Goal: Transaction & Acquisition: Purchase product/service

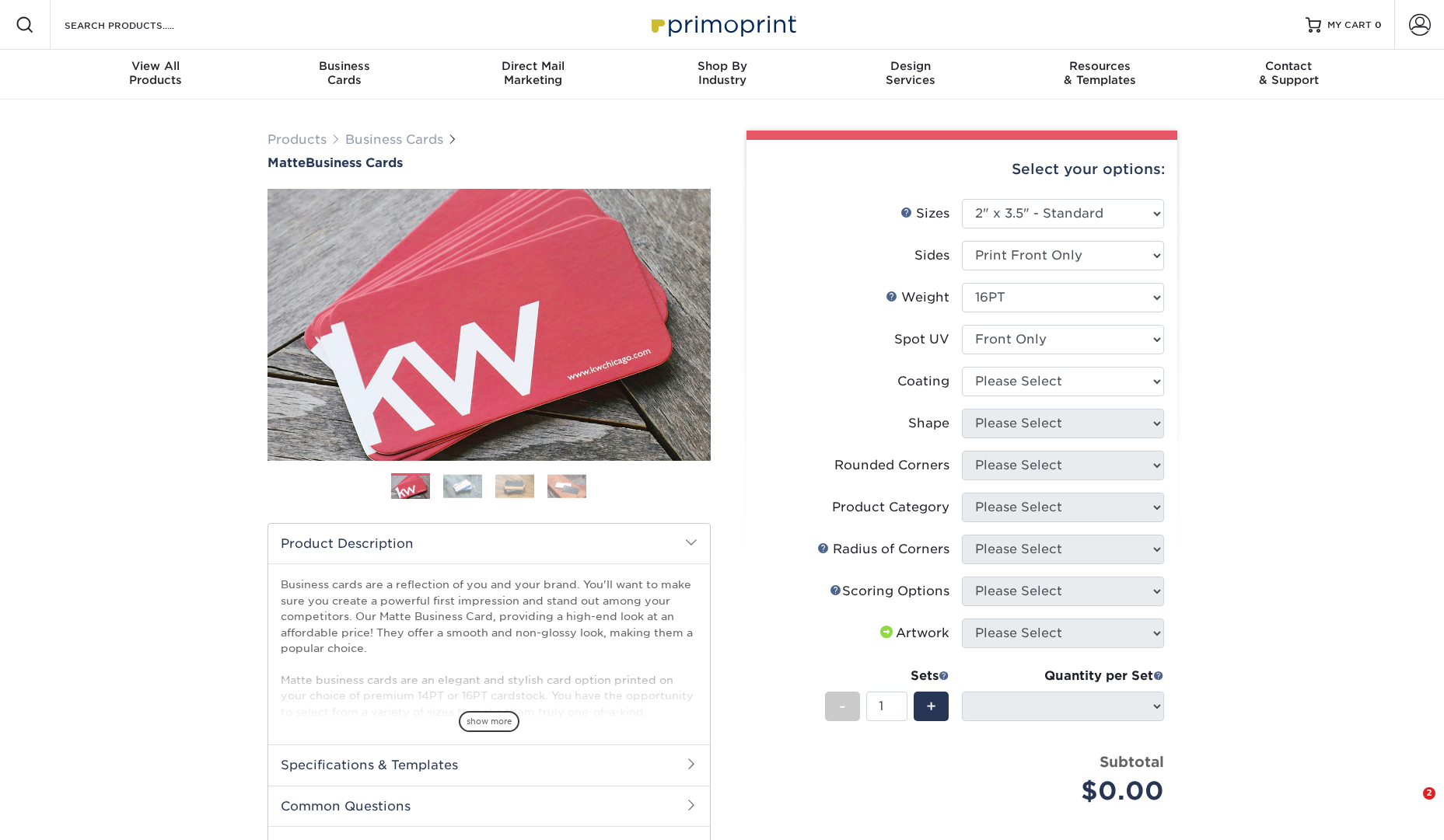
select select "2.00x3.50"
select select
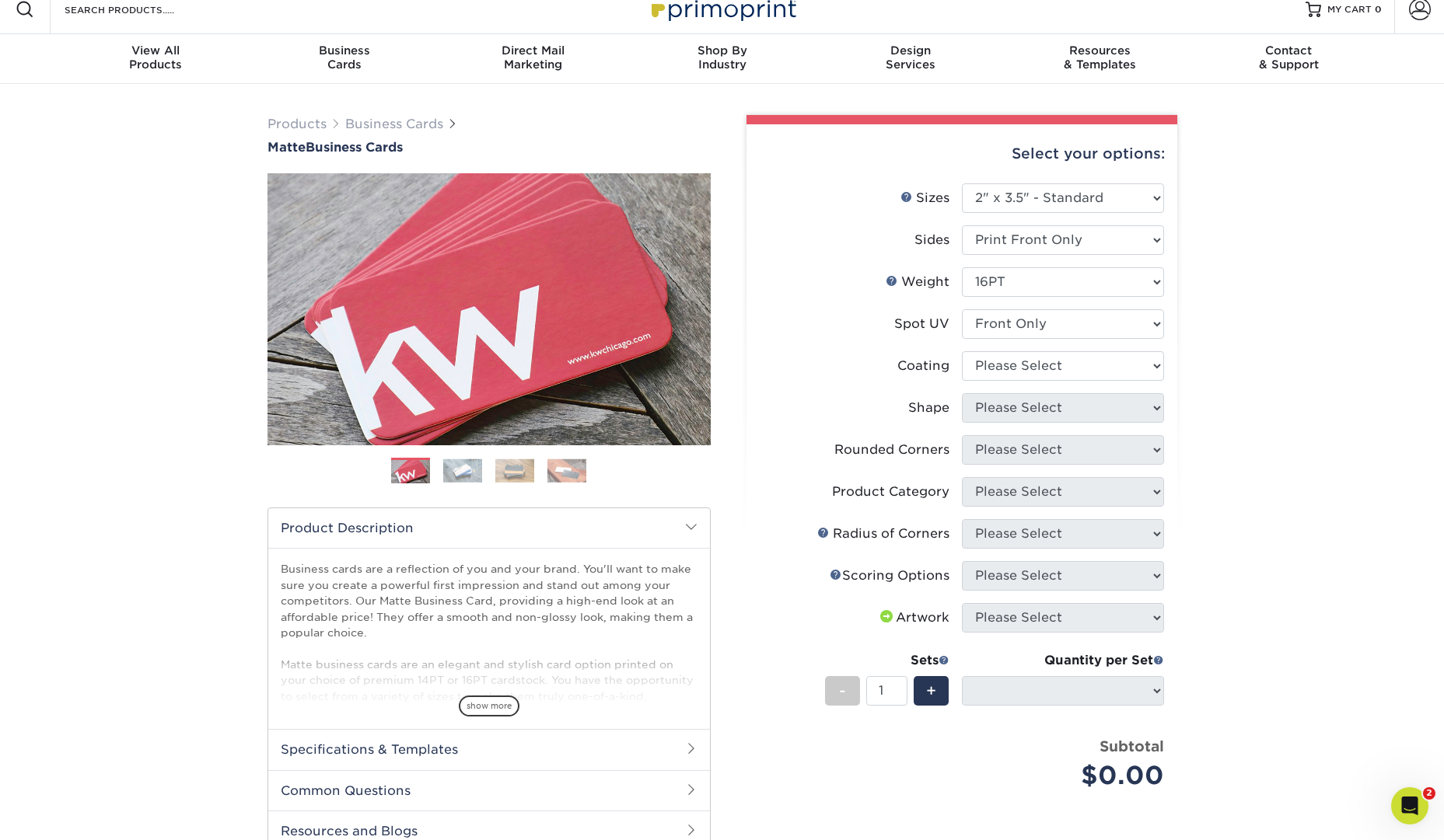
scroll to position [14, 0]
click at [1136, 375] on select at bounding box center [1063, 366] width 202 height 30
select select "121bb7b5-3b4d-429f-bd8d-bbf80e953313"
click at [962, 352] on select at bounding box center [1063, 366] width 202 height 30
select select
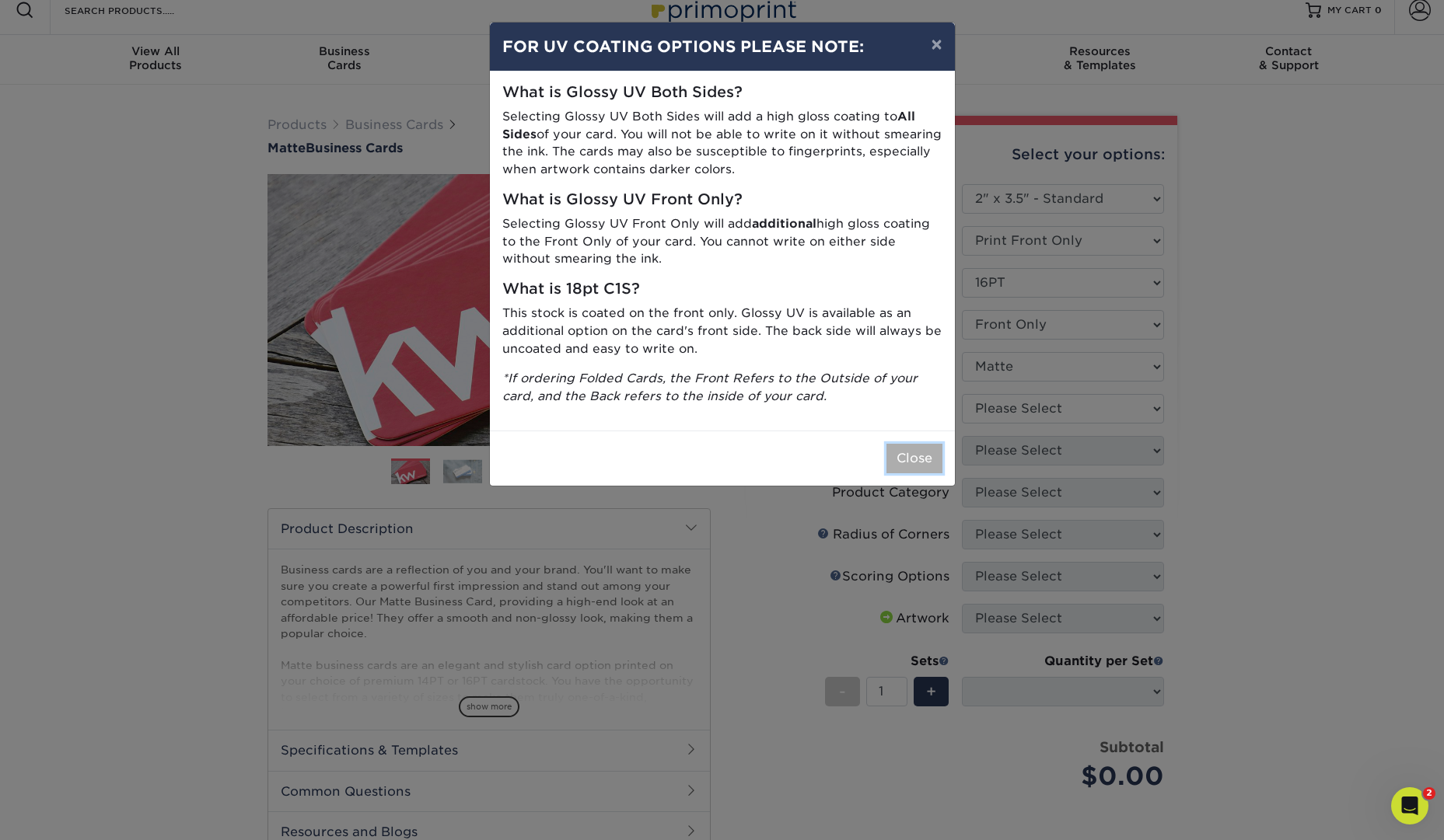
drag, startPoint x: 908, startPoint y: 471, endPoint x: 909, endPoint y: 462, distance: 9.1
click at [908, 471] on button "Close" at bounding box center [915, 459] width 56 height 30
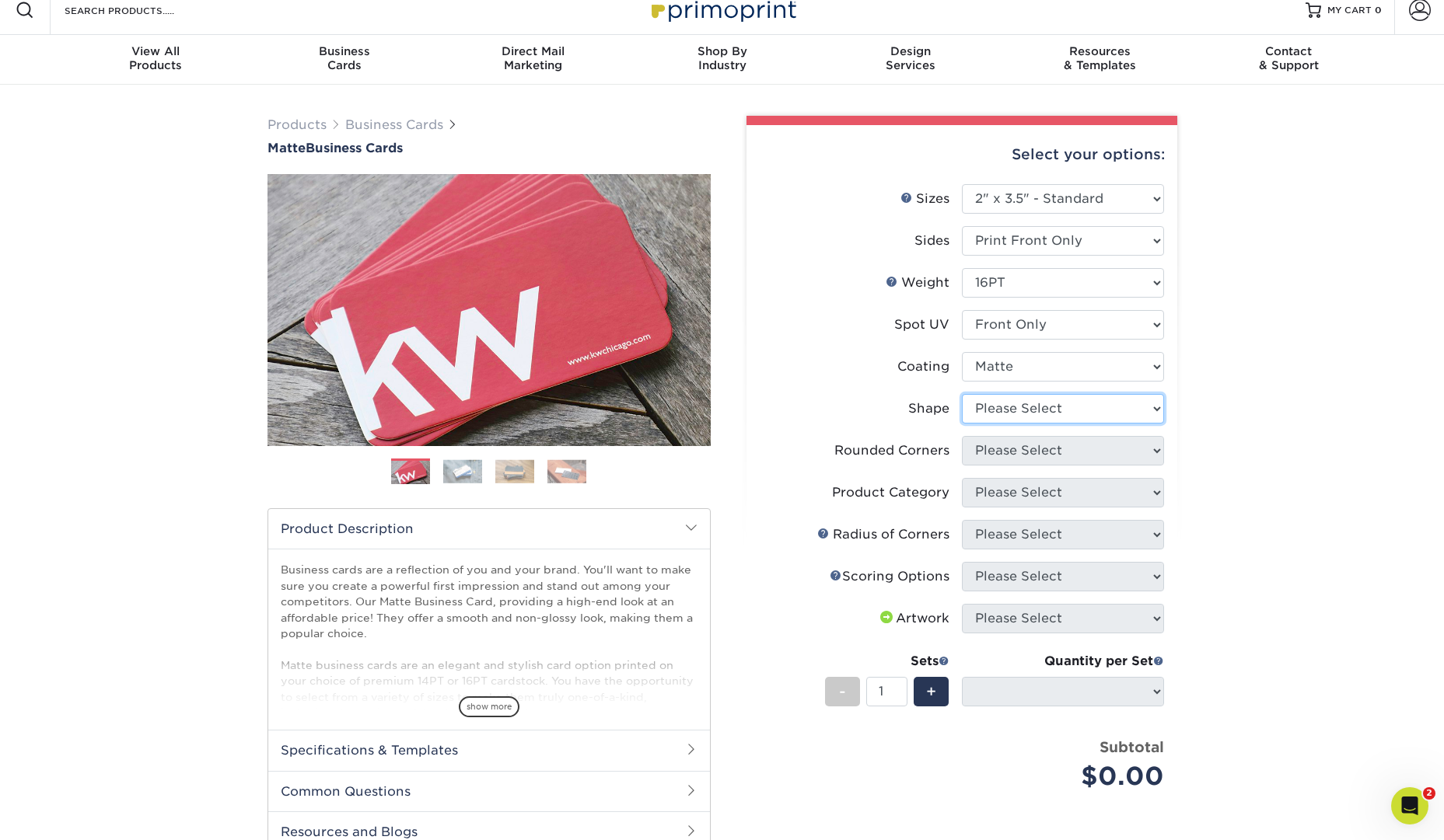
click at [1114, 416] on select "Please Select Standard" at bounding box center [1063, 408] width 202 height 30
select select "standard"
click at [962, 394] on select "Please Select Standard" at bounding box center [1063, 408] width 202 height 30
select select
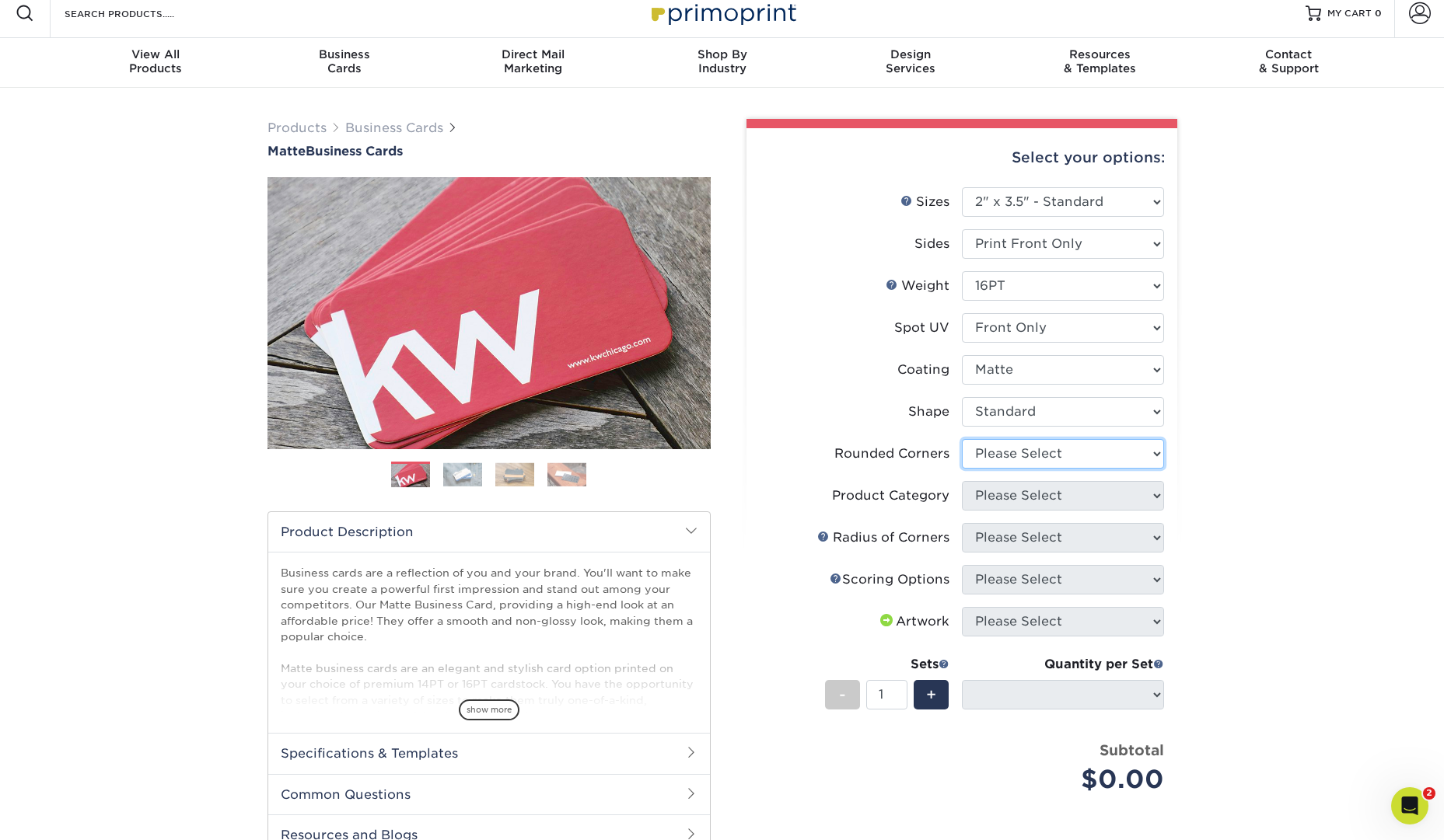
click at [1160, 450] on select "Please Select Yes - Round 2 Corners Yes - Round 4 Corners No" at bounding box center [1063, 454] width 202 height 30
select select "0"
click at [962, 440] on select "Please Select Yes - Round 2 Corners Yes - Round 4 Corners No" at bounding box center [1063, 454] width 202 height 30
select select "-1"
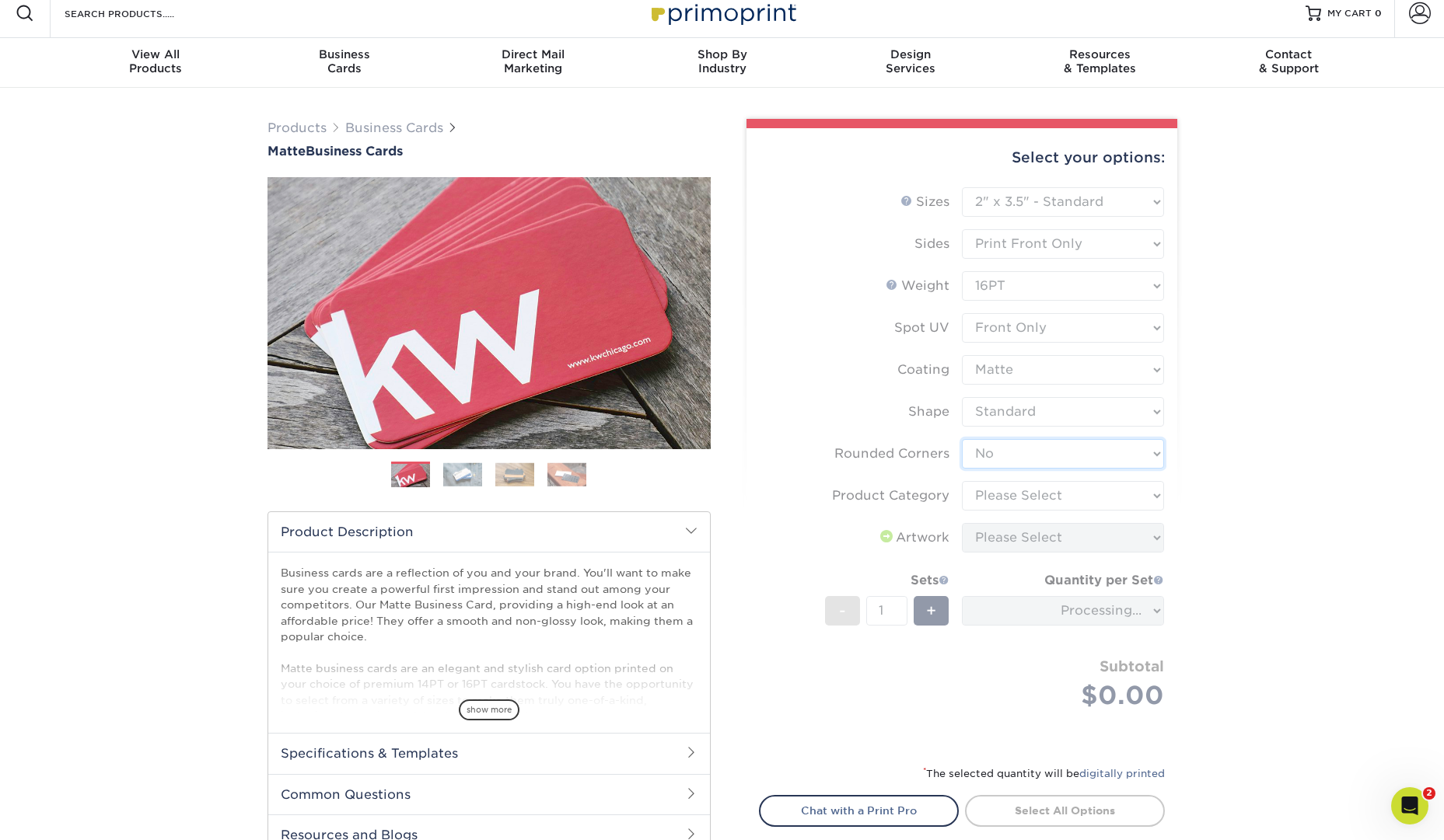
scroll to position [11, 0]
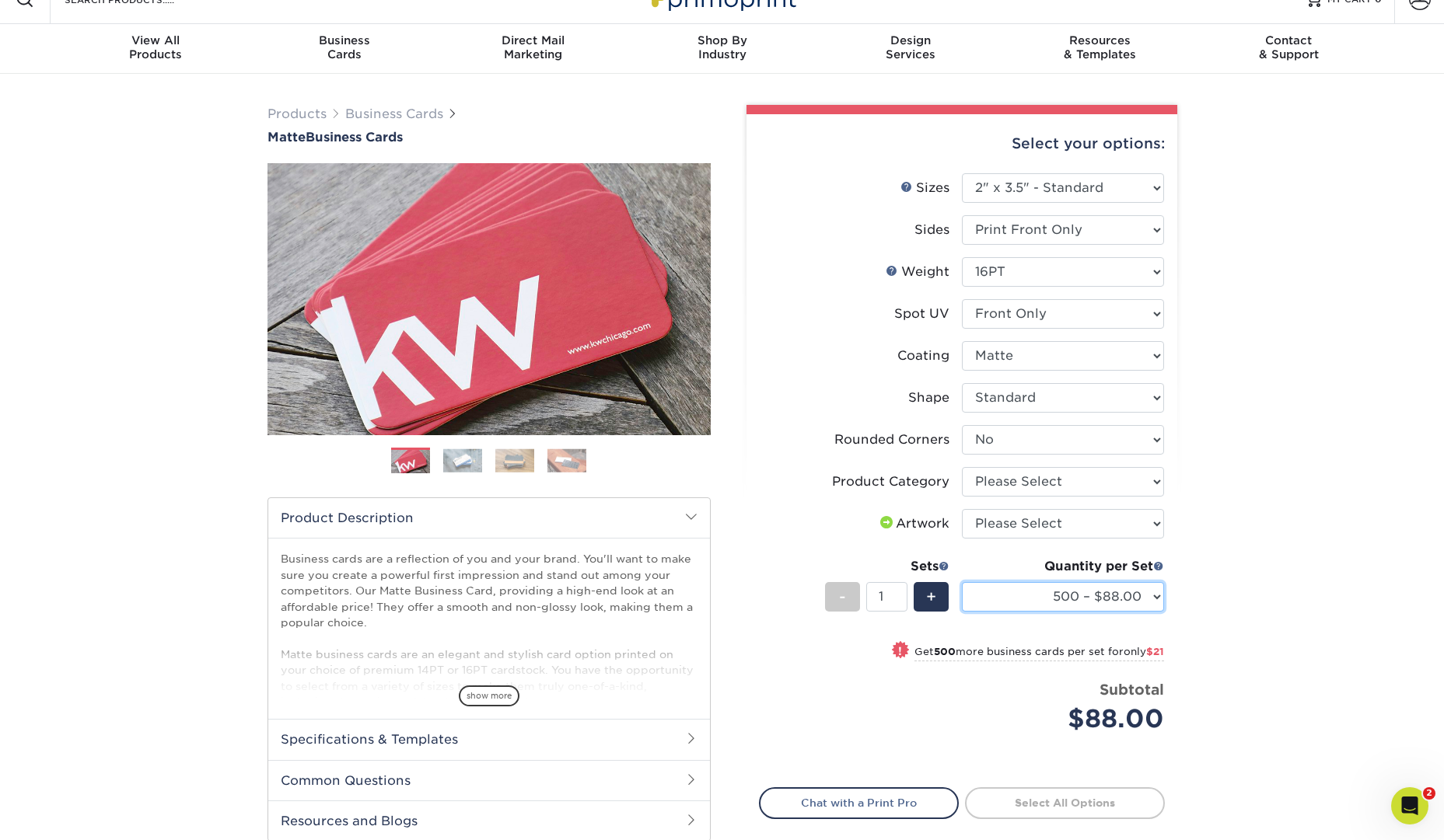
click at [1150, 598] on select "500 – $88.00 1000 – $109.00 2500 – $205.00 5000 – $279.00 10000 – $612.00 15000…" at bounding box center [1063, 596] width 202 height 30
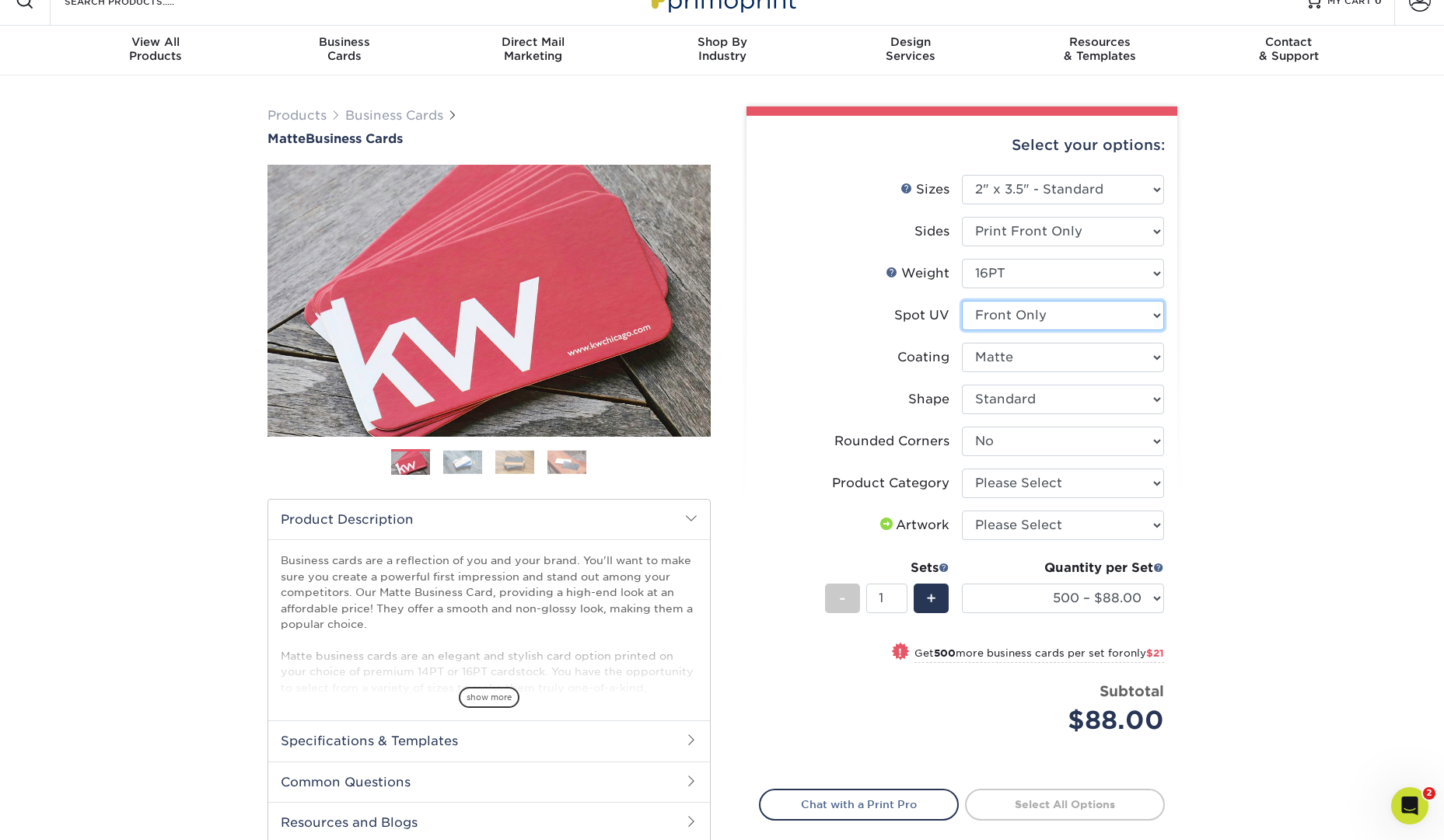
click at [1133, 316] on select "Please Select No Spot UV Front Only" at bounding box center [1063, 315] width 202 height 30
select select "3"
click at [962, 301] on select "Please Select No Spot UV Front Only" at bounding box center [1063, 315] width 202 height 30
select select "-1"
select select
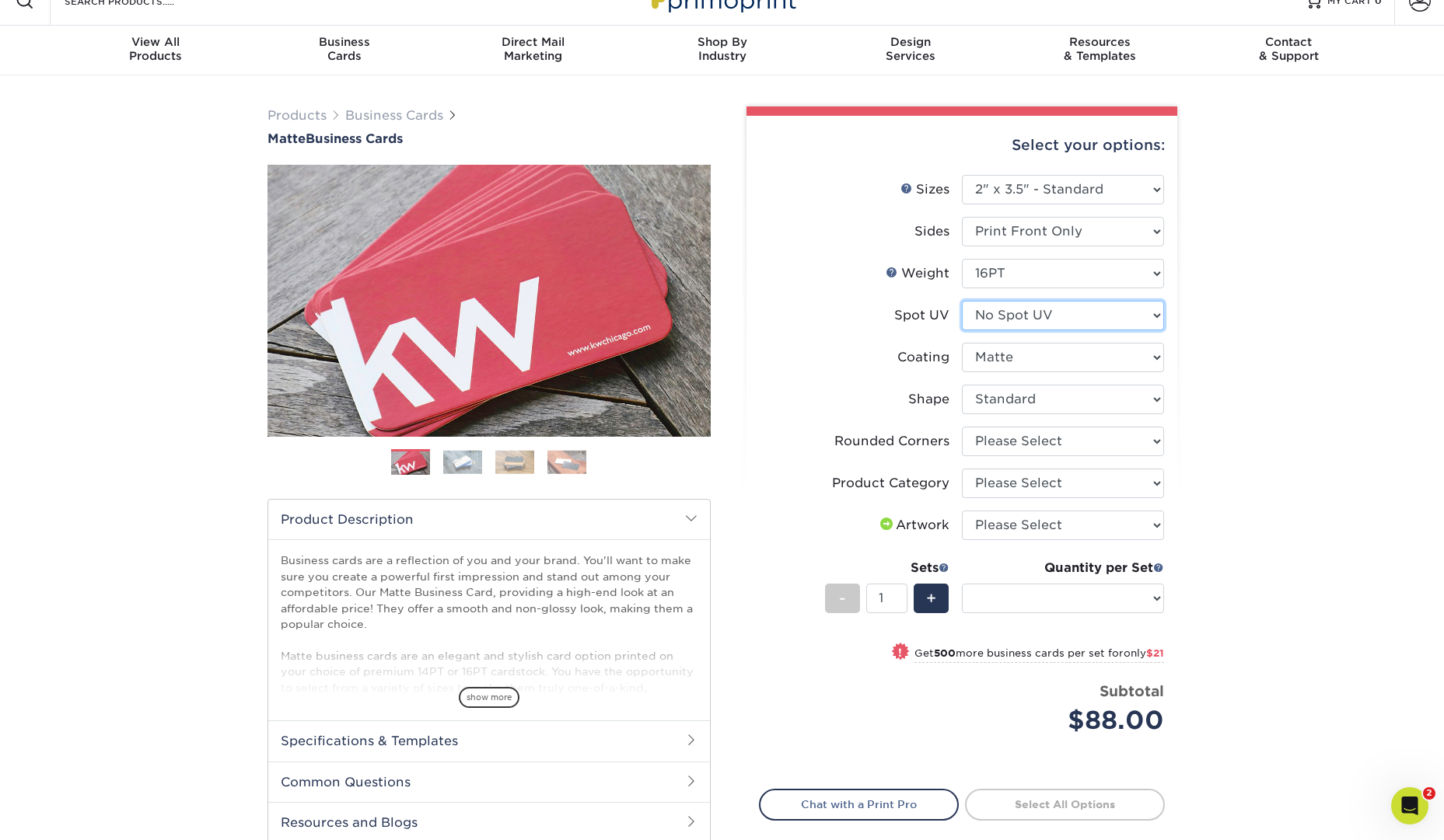
select select "-1"
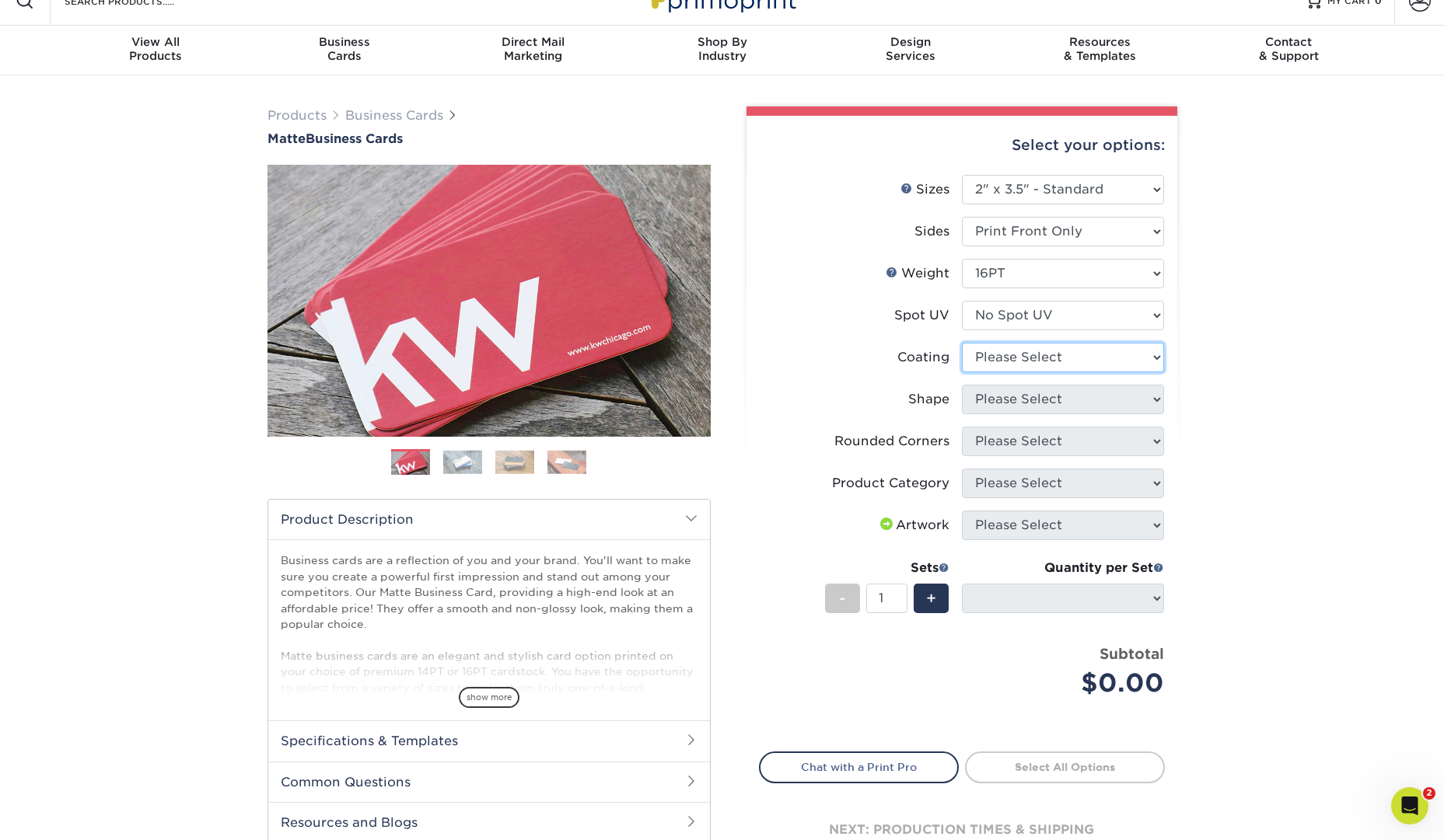
click at [1107, 356] on select at bounding box center [1063, 357] width 202 height 30
select select "121bb7b5-3b4d-429f-bd8d-bbf80e953313"
click at [962, 343] on select at bounding box center [1063, 357] width 202 height 30
select select
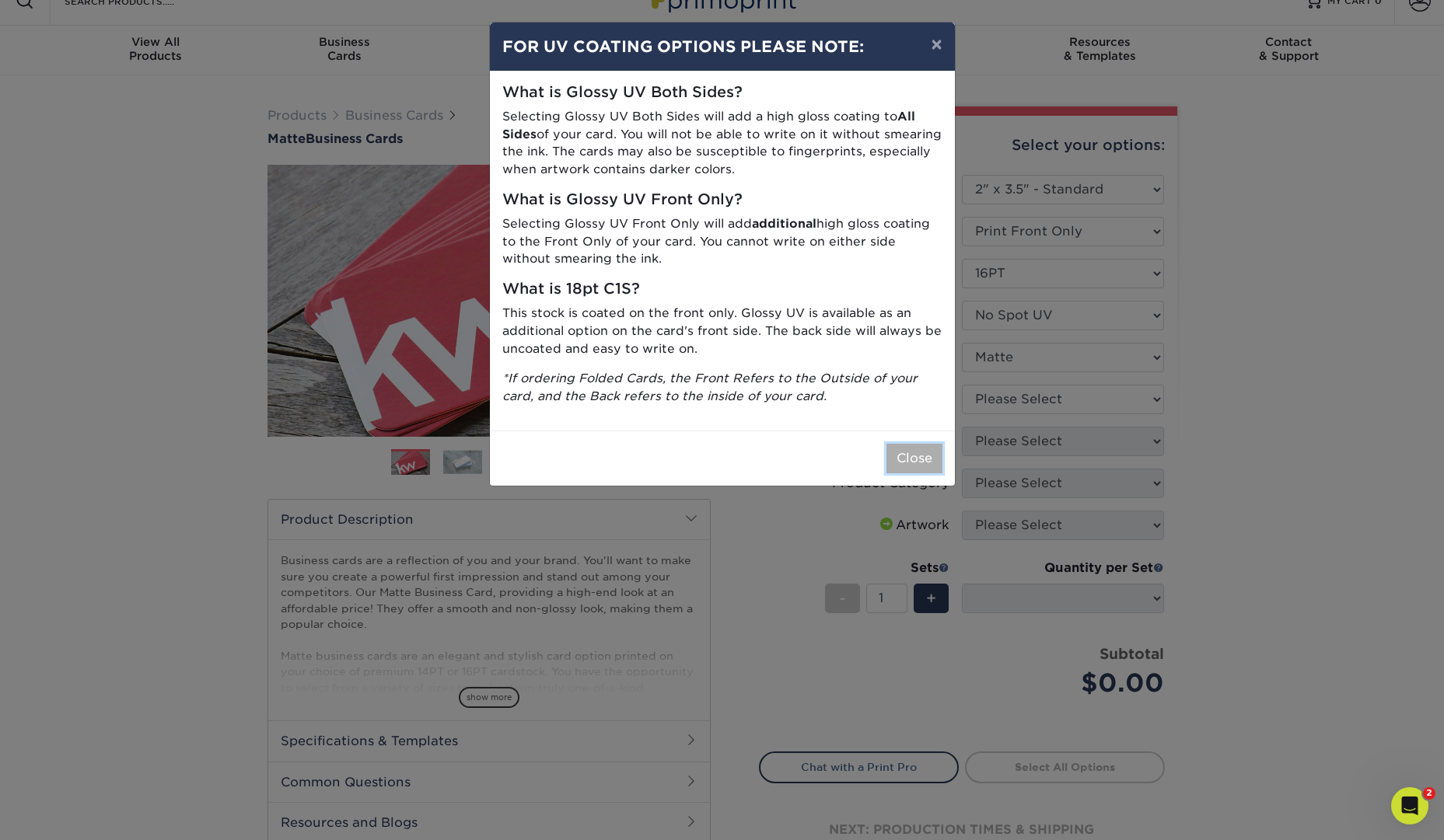
click at [914, 467] on button "Close" at bounding box center [915, 459] width 56 height 30
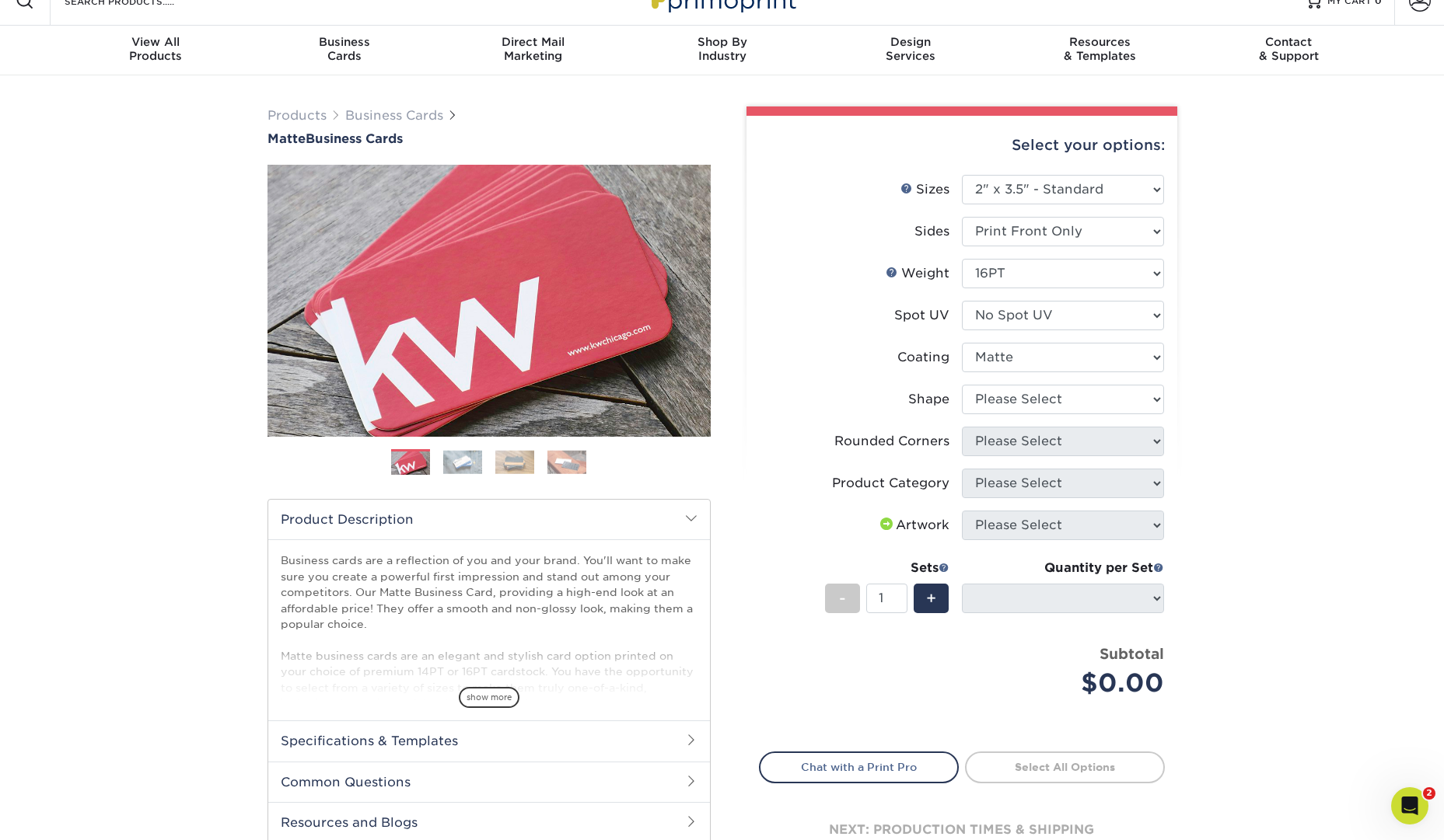
scroll to position [25, 0]
click at [1106, 399] on select "Please Select Standard Oval" at bounding box center [1063, 399] width 202 height 30
select select "standard"
click at [962, 384] on select "Please Select Standard Oval" at bounding box center [1063, 399] width 202 height 30
select select
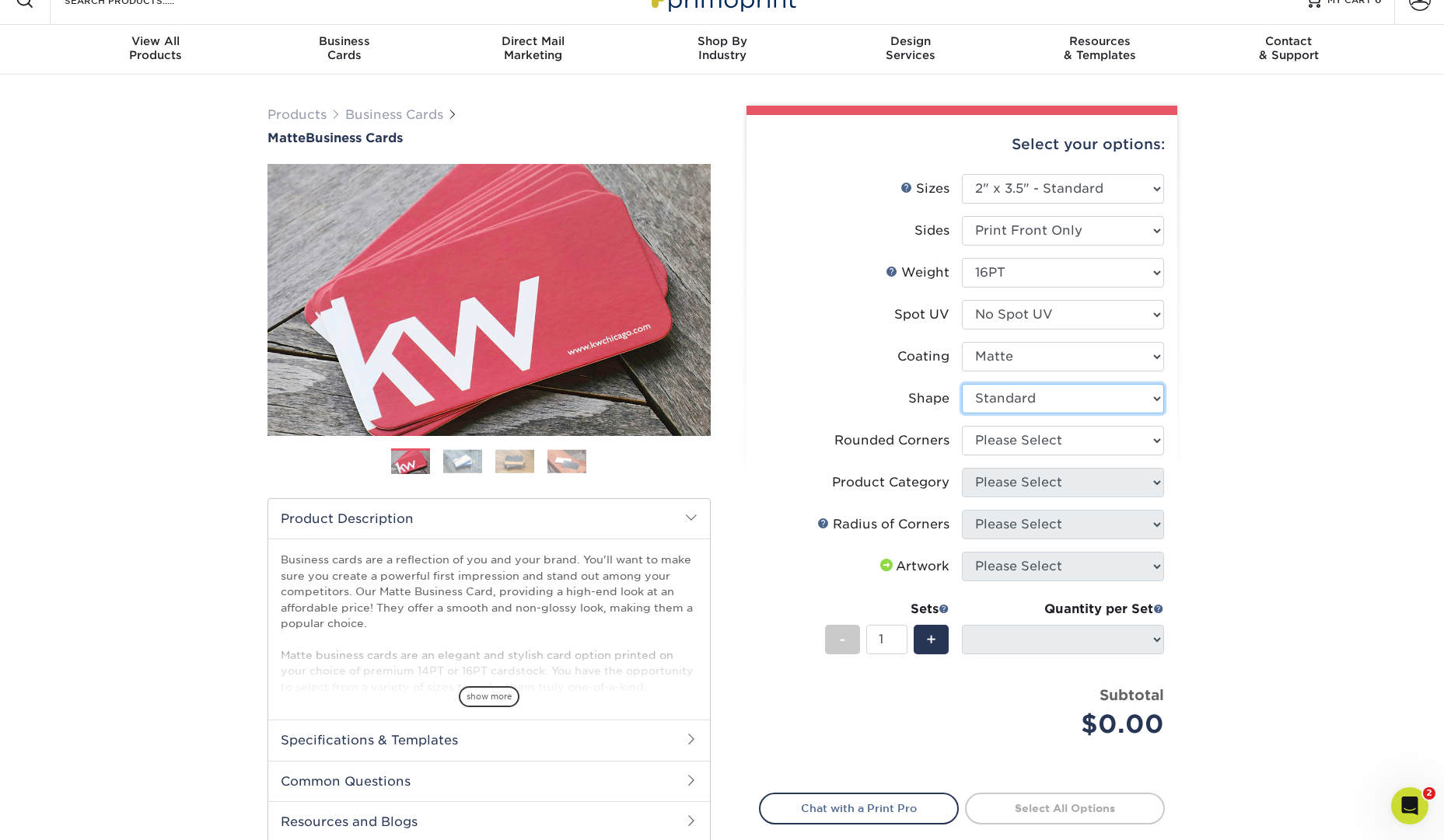
click at [1135, 406] on select "Please Select Standard Oval" at bounding box center [1063, 399] width 202 height 30
click at [962, 384] on select "Please Select Standard Oval" at bounding box center [1063, 399] width 202 height 30
click at [1116, 445] on select "Please Select Yes - Round 2 Corners Yes - Round 4 Corners No" at bounding box center [1063, 441] width 202 height 30
select select "0"
click at [962, 426] on select "Please Select Yes - Round 2 Corners Yes - Round 4 Corners No" at bounding box center [1063, 441] width 202 height 30
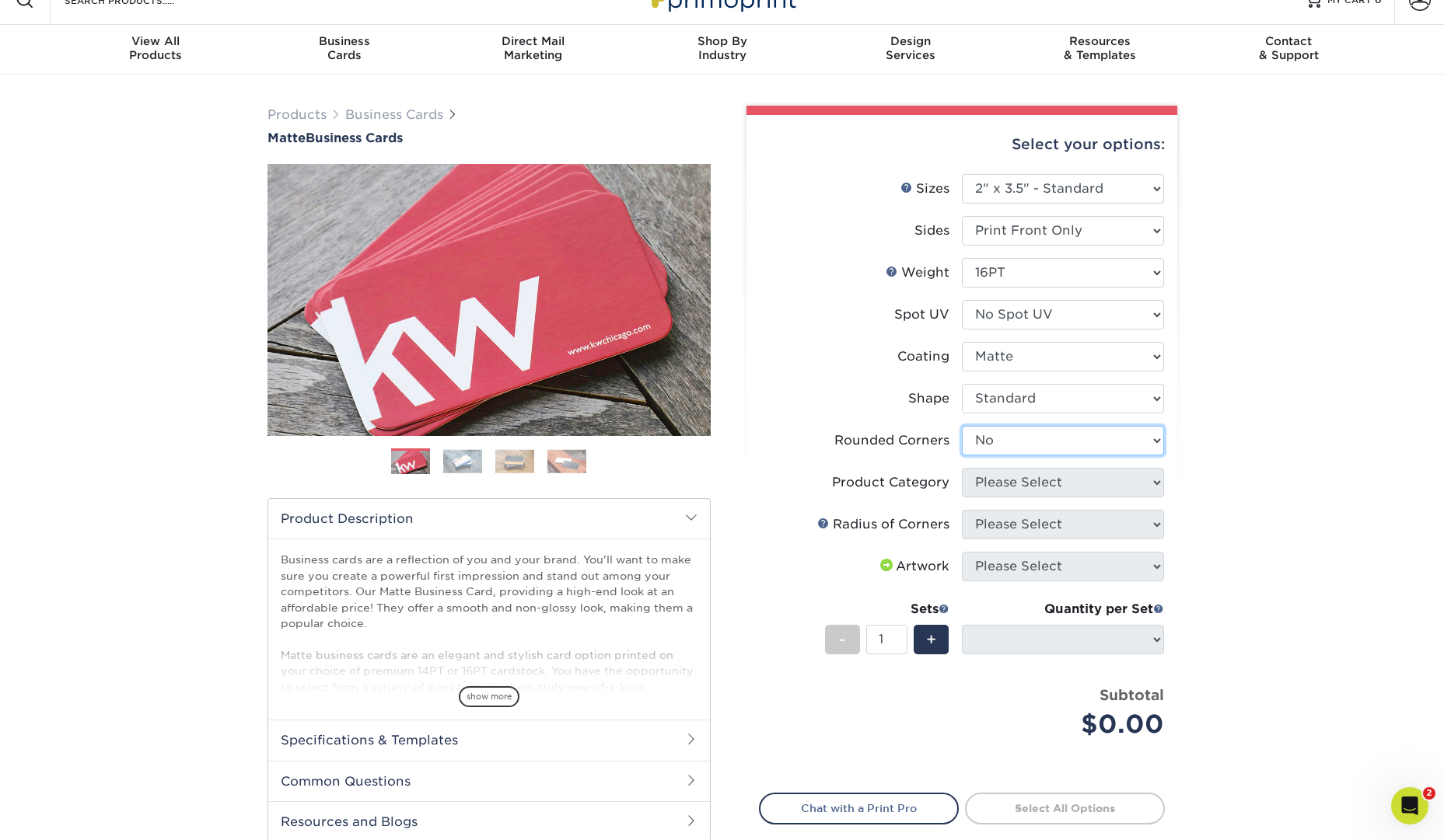
select select "-1"
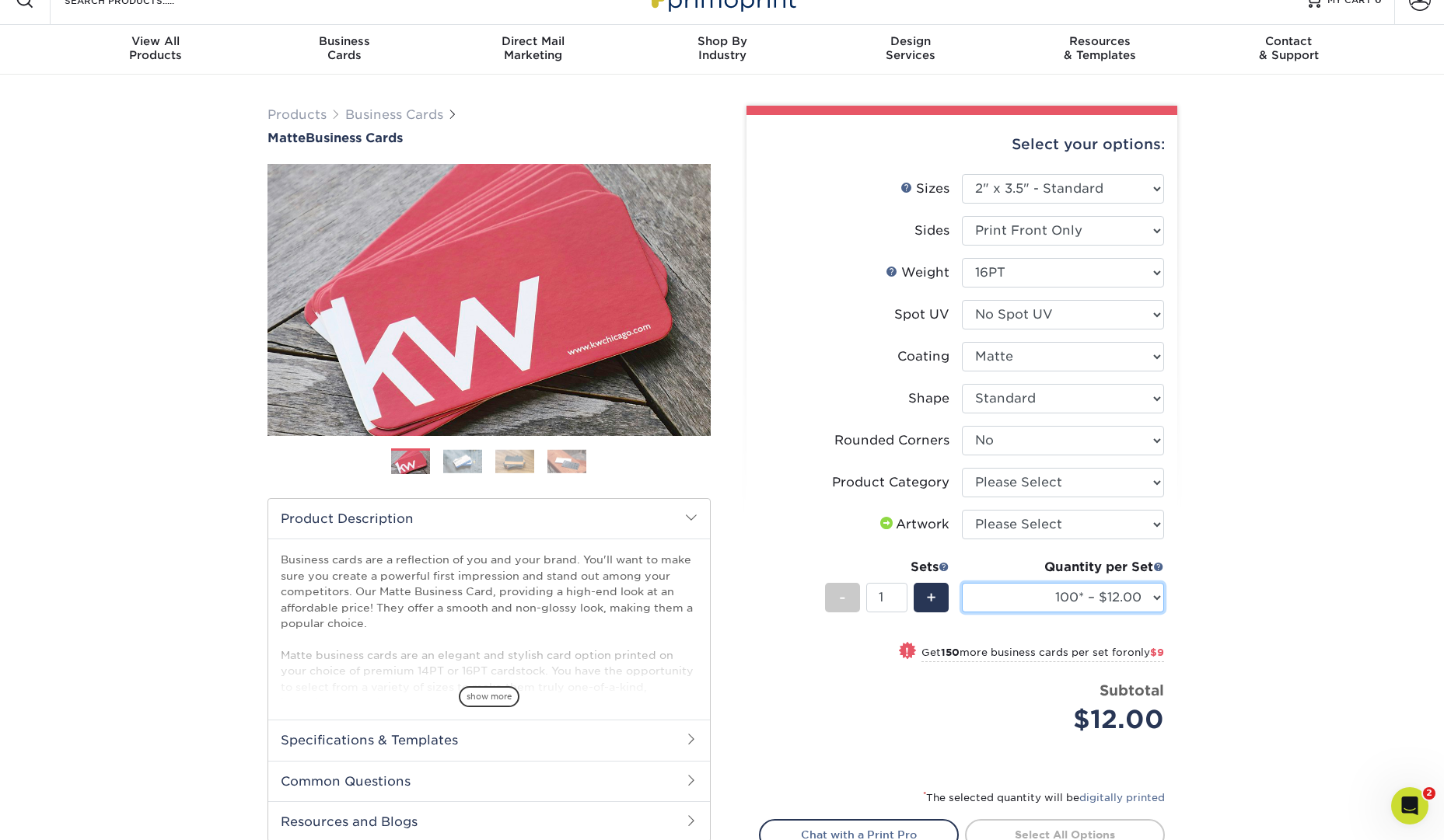
click at [1115, 595] on select "100* – $12.00 250* – $21.00 500 – $42.00 1000 – $53.00 (free shipping*) 2500 – …" at bounding box center [1063, 597] width 202 height 30
click at [1130, 604] on select "100* – $12.00 250* – $21.00 500 – $42.00 1000 – $53.00 (free shipping*) 2500 – …" at bounding box center [1063, 597] width 202 height 30
click at [1152, 602] on select "100* – $12.00 250* – $21.00 500 – $42.00 1000 – $53.00 (free shipping*) 2500 – …" at bounding box center [1063, 597] width 202 height 30
click at [1153, 592] on select "100* – $12.00 250* – $21.00 500 – $42.00 1000 – $53.00 (free shipping*) 2500 – …" at bounding box center [1063, 597] width 202 height 30
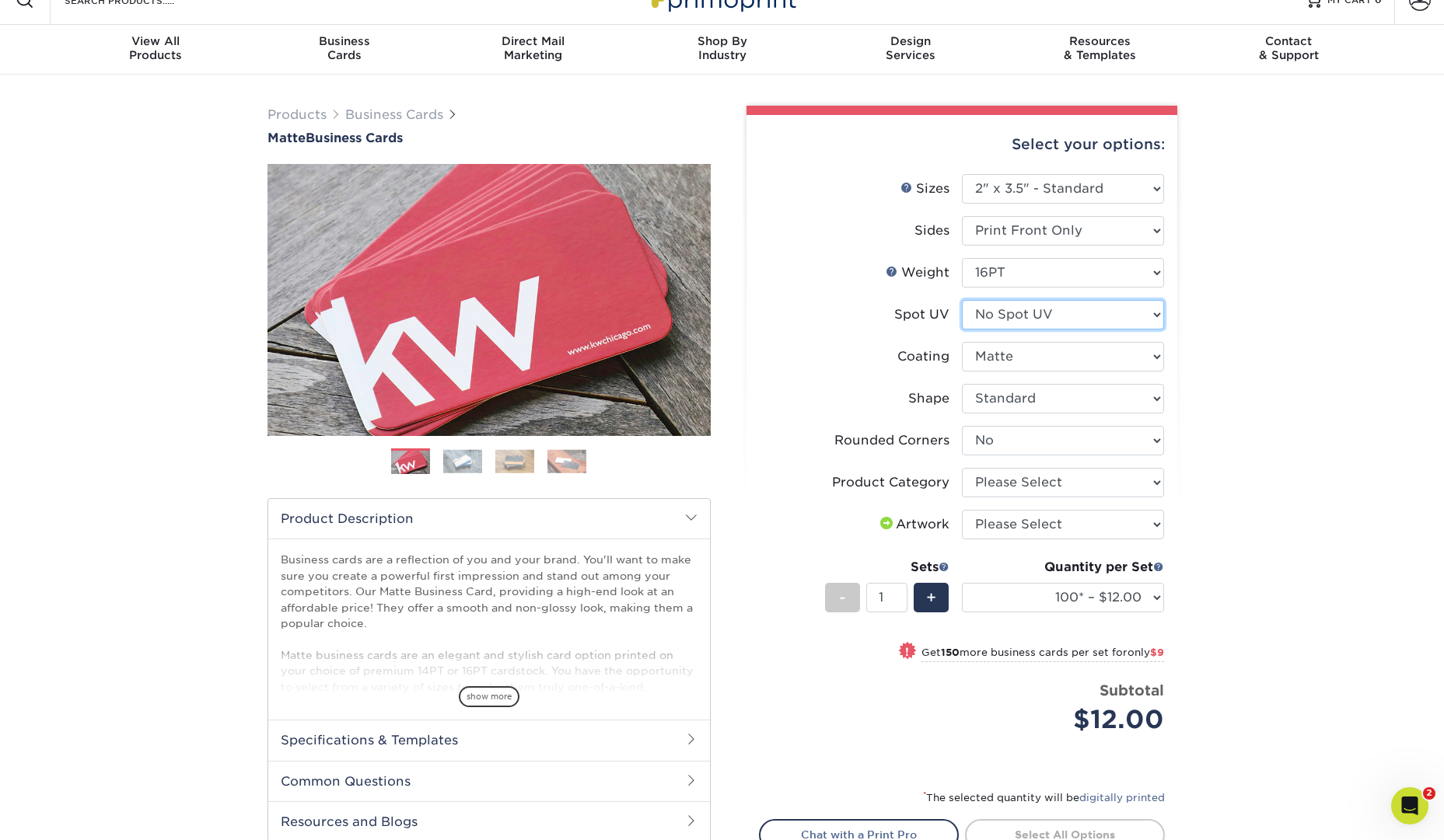
click at [1154, 315] on select "Please Select No Spot UV Front Only" at bounding box center [1063, 314] width 202 height 30
select select "1"
click at [962, 300] on select "Please Select No Spot UV Front Only" at bounding box center [1063, 314] width 202 height 30
select select "-1"
select select
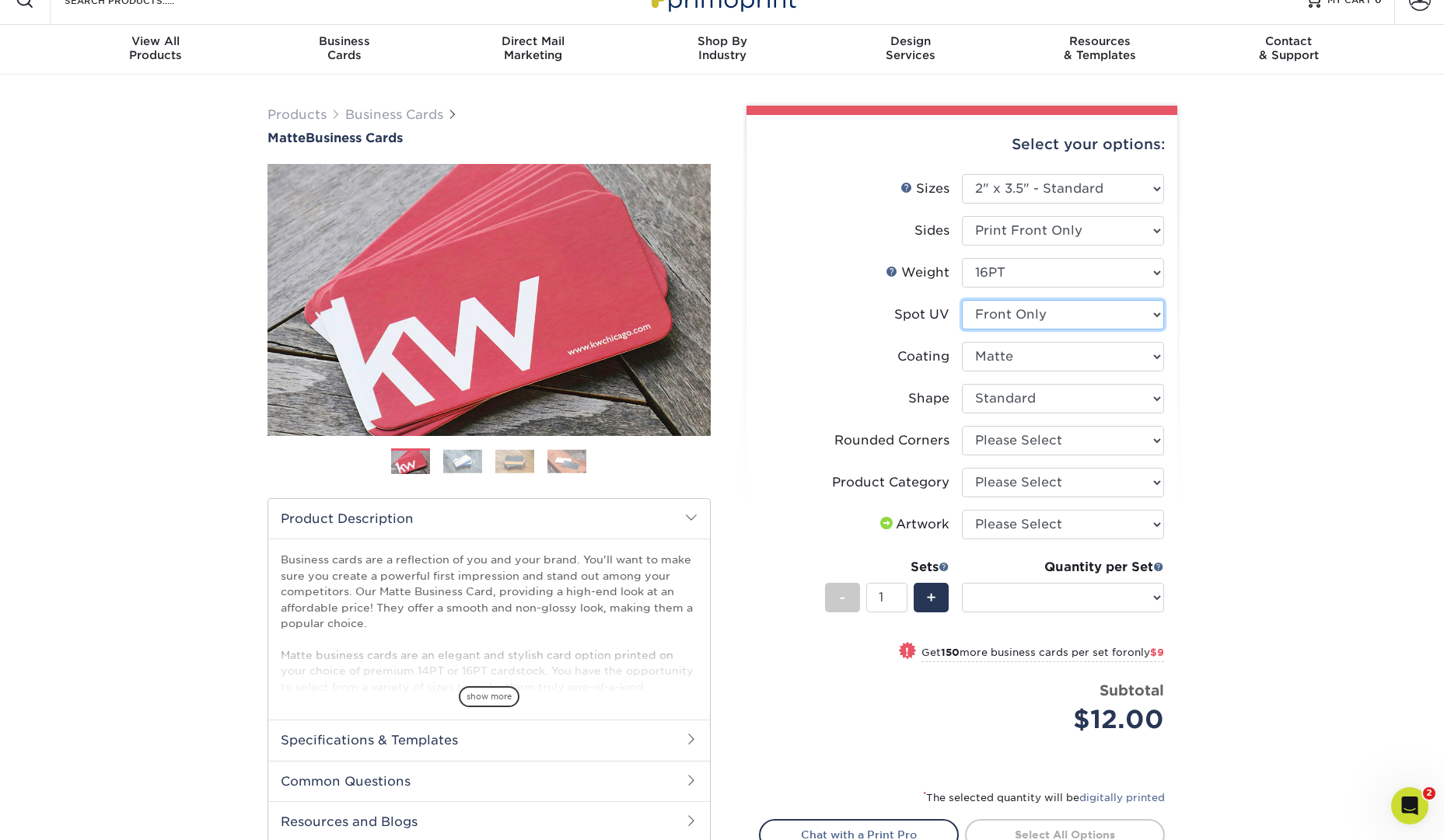
select select "-1"
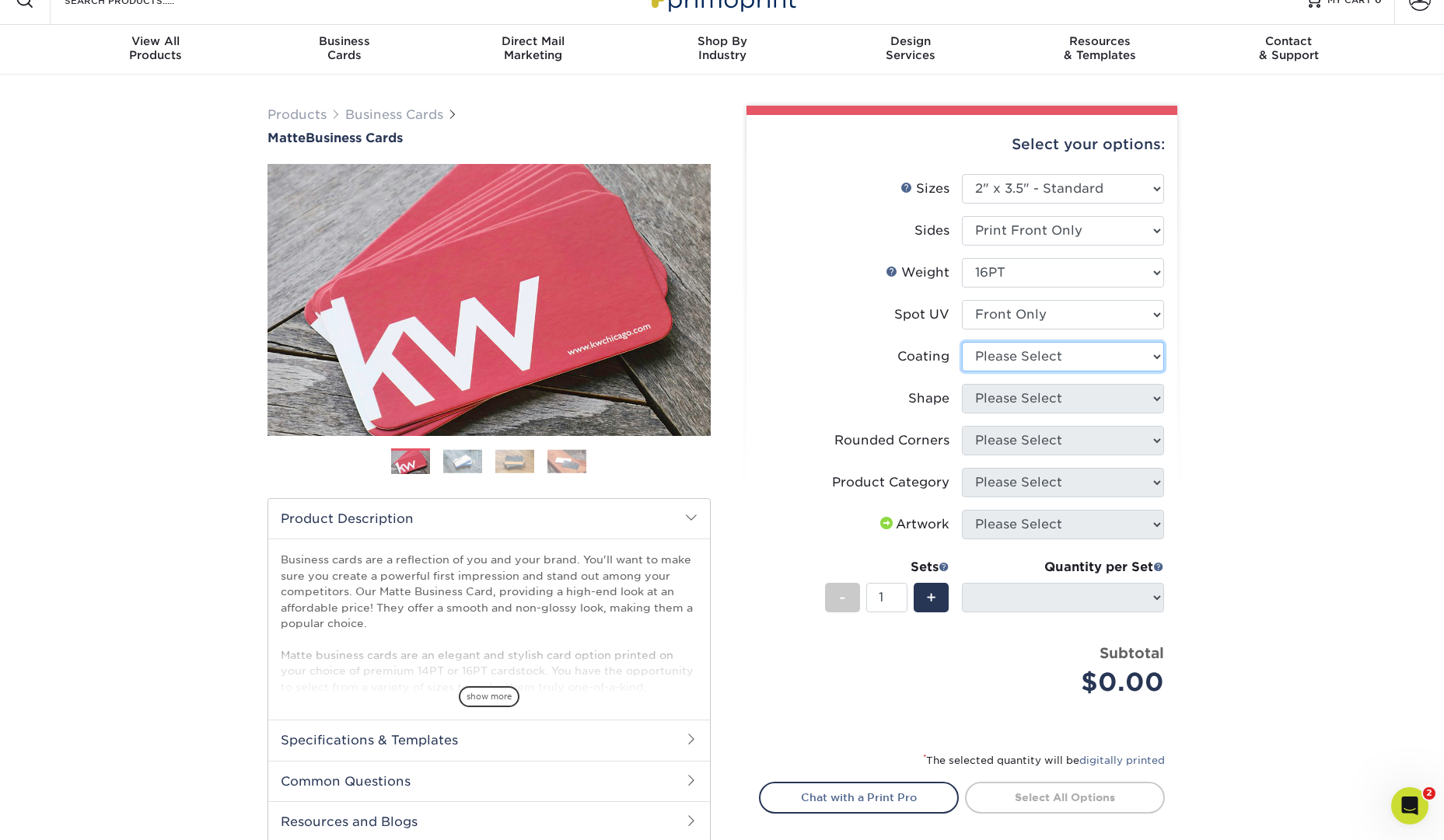
click at [1137, 354] on select at bounding box center [1063, 356] width 202 height 30
select select "121bb7b5-3b4d-429f-bd8d-bbf80e953313"
click at [962, 342] on select at bounding box center [1063, 356] width 202 height 30
select select
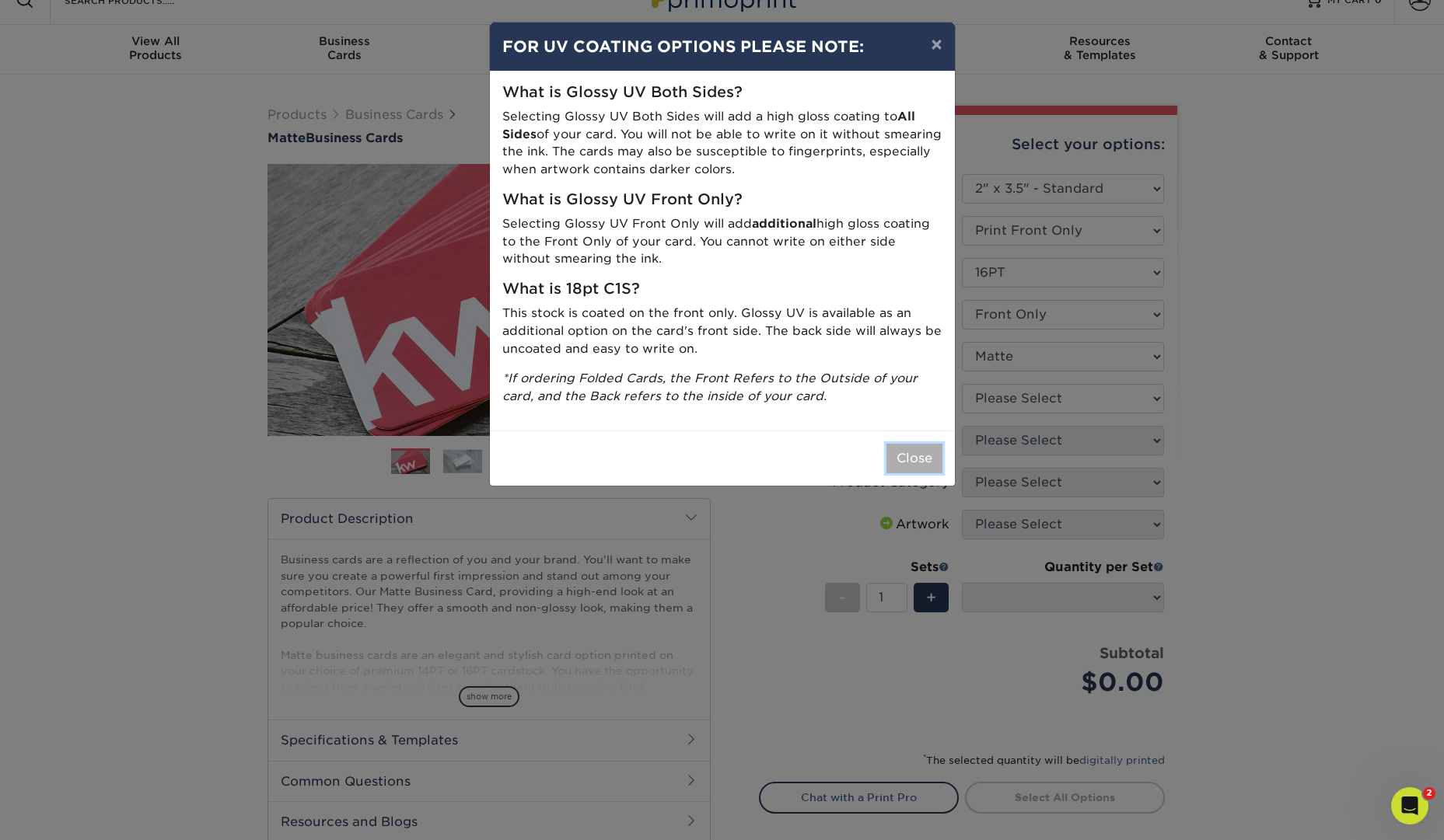
click at [906, 465] on button "Close" at bounding box center [915, 459] width 56 height 30
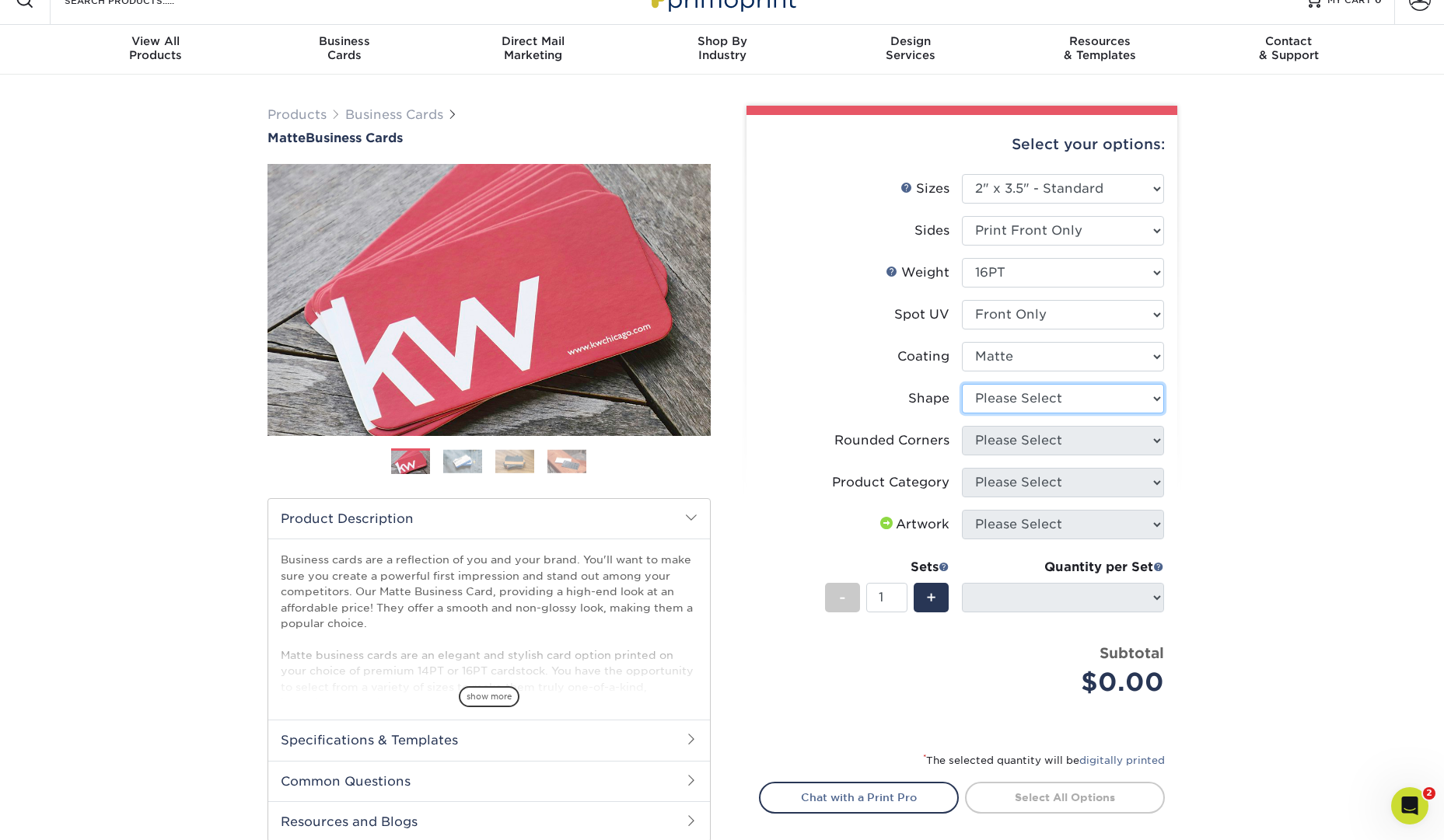
click at [1142, 401] on select "Please Select Standard" at bounding box center [1063, 399] width 202 height 30
select select "standard"
click at [962, 384] on select "Please Select Standard" at bounding box center [1063, 399] width 202 height 30
select select
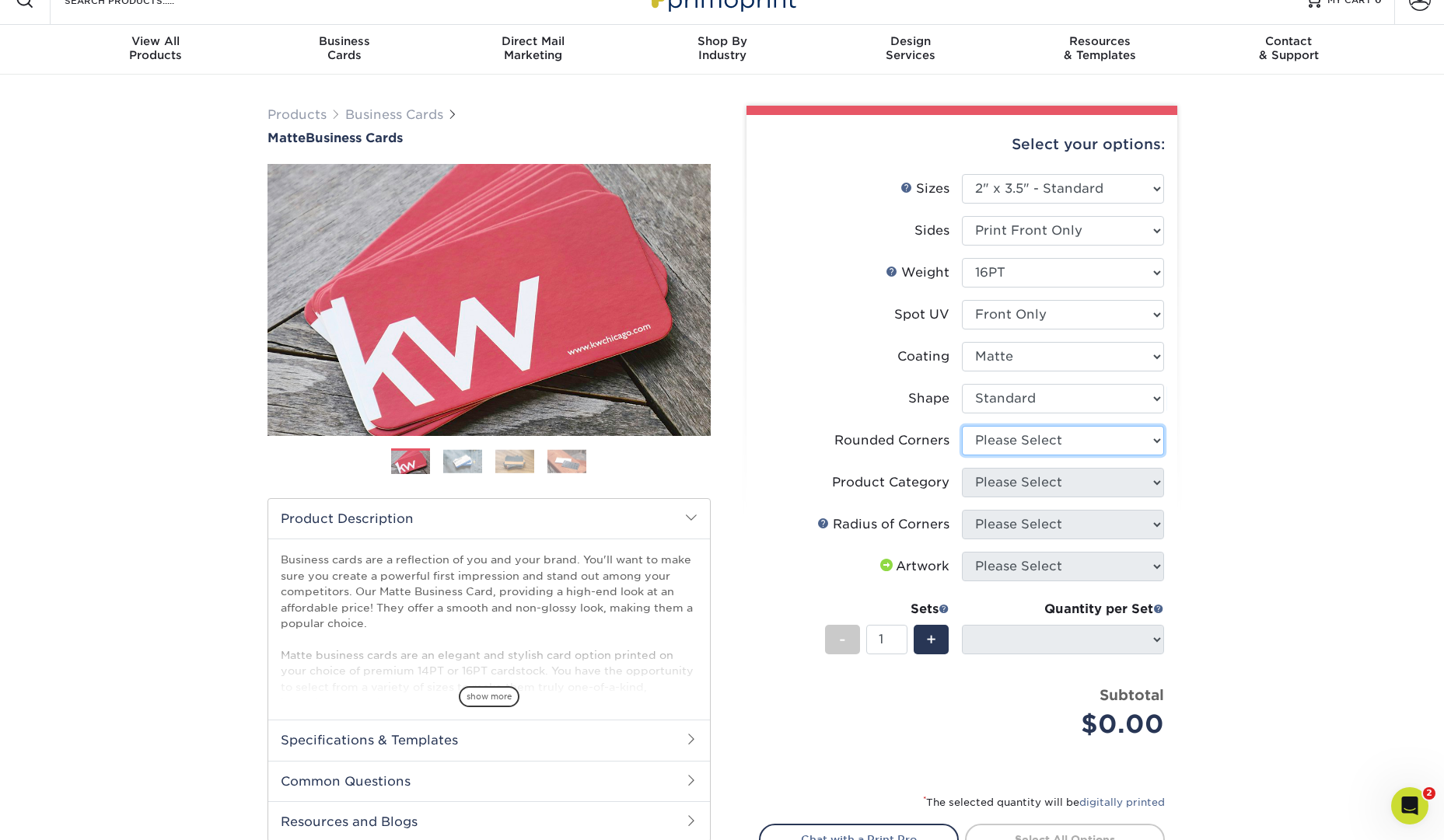
click at [1154, 435] on select "Please Select Yes - Round 2 Corners Yes - Round 4 Corners No" at bounding box center [1063, 441] width 202 height 30
select select "0"
click at [962, 426] on select "Please Select Yes - Round 2 Corners Yes - Round 4 Corners No" at bounding box center [1063, 441] width 202 height 30
select select "-1"
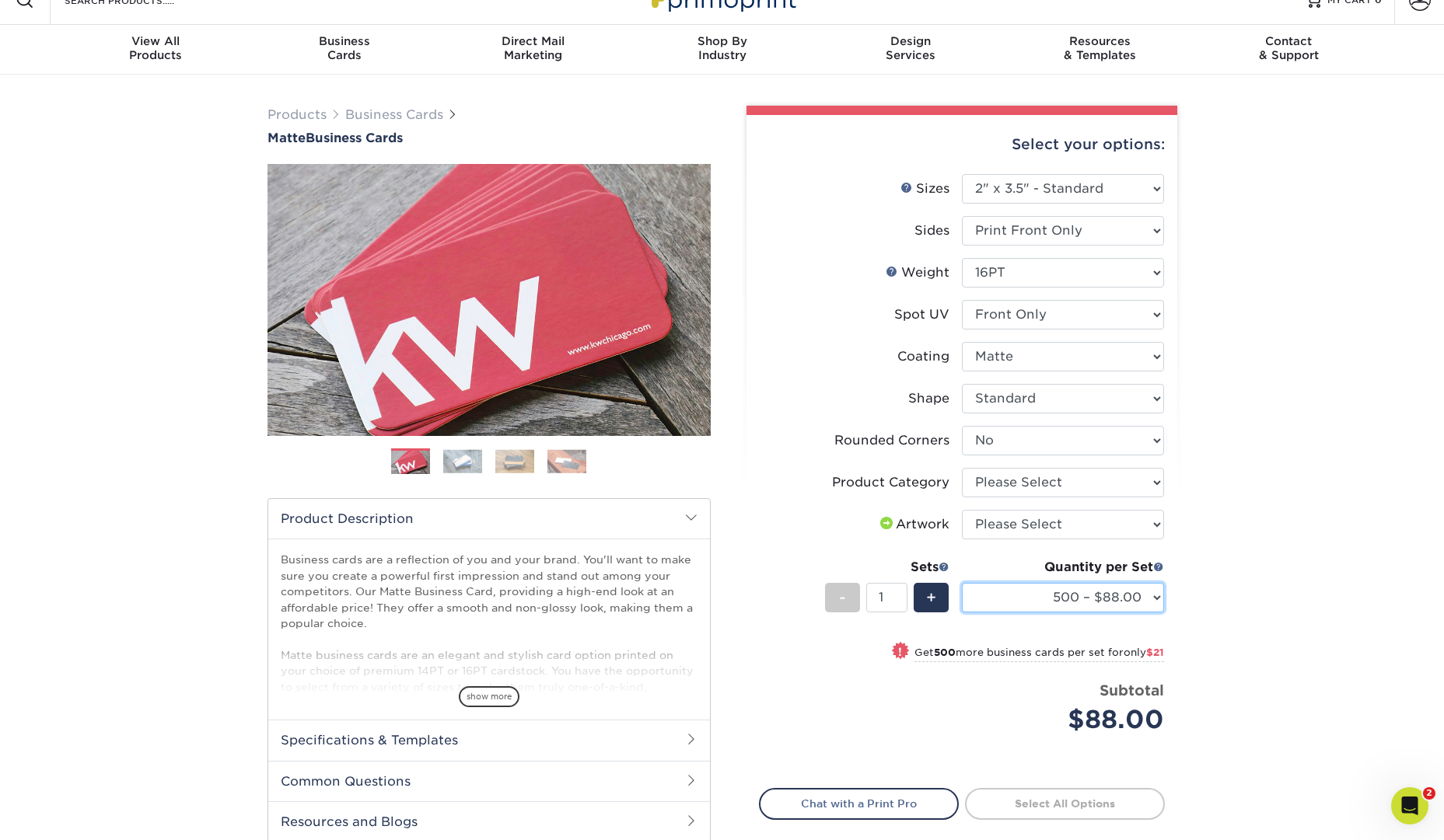
click at [1154, 596] on select "500 – $88.00 1000 – $109.00 2500 – $205.00 5000 – $279.00 10000 – $612.00 15000…" at bounding box center [1063, 597] width 202 height 30
click at [1145, 312] on select "Please Select No Spot UV Front Only" at bounding box center [1063, 314] width 202 height 30
select select "3"
click at [962, 300] on select "Please Select No Spot UV Front Only" at bounding box center [1063, 314] width 202 height 30
select select "-1"
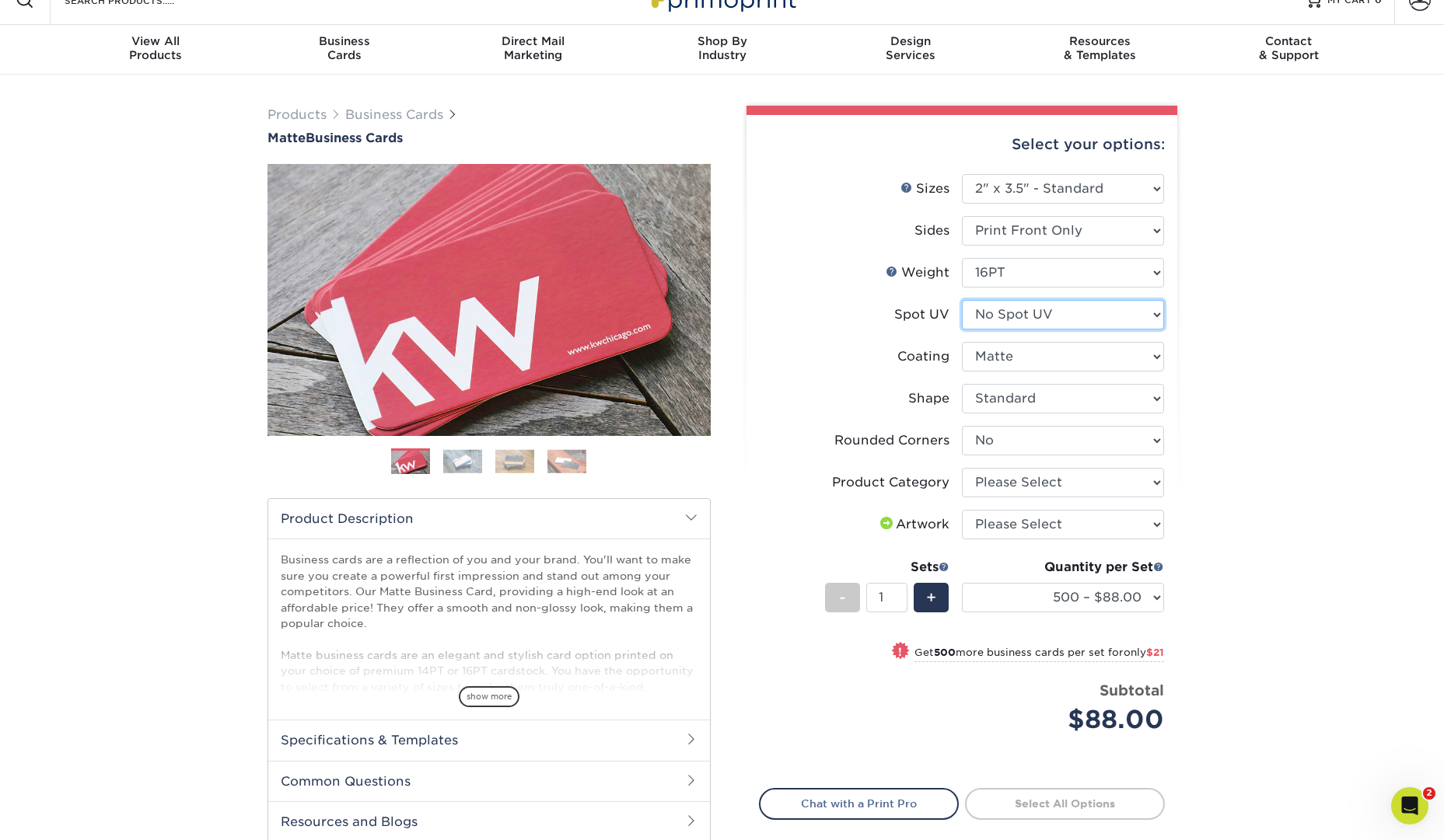
select select
select select "-1"
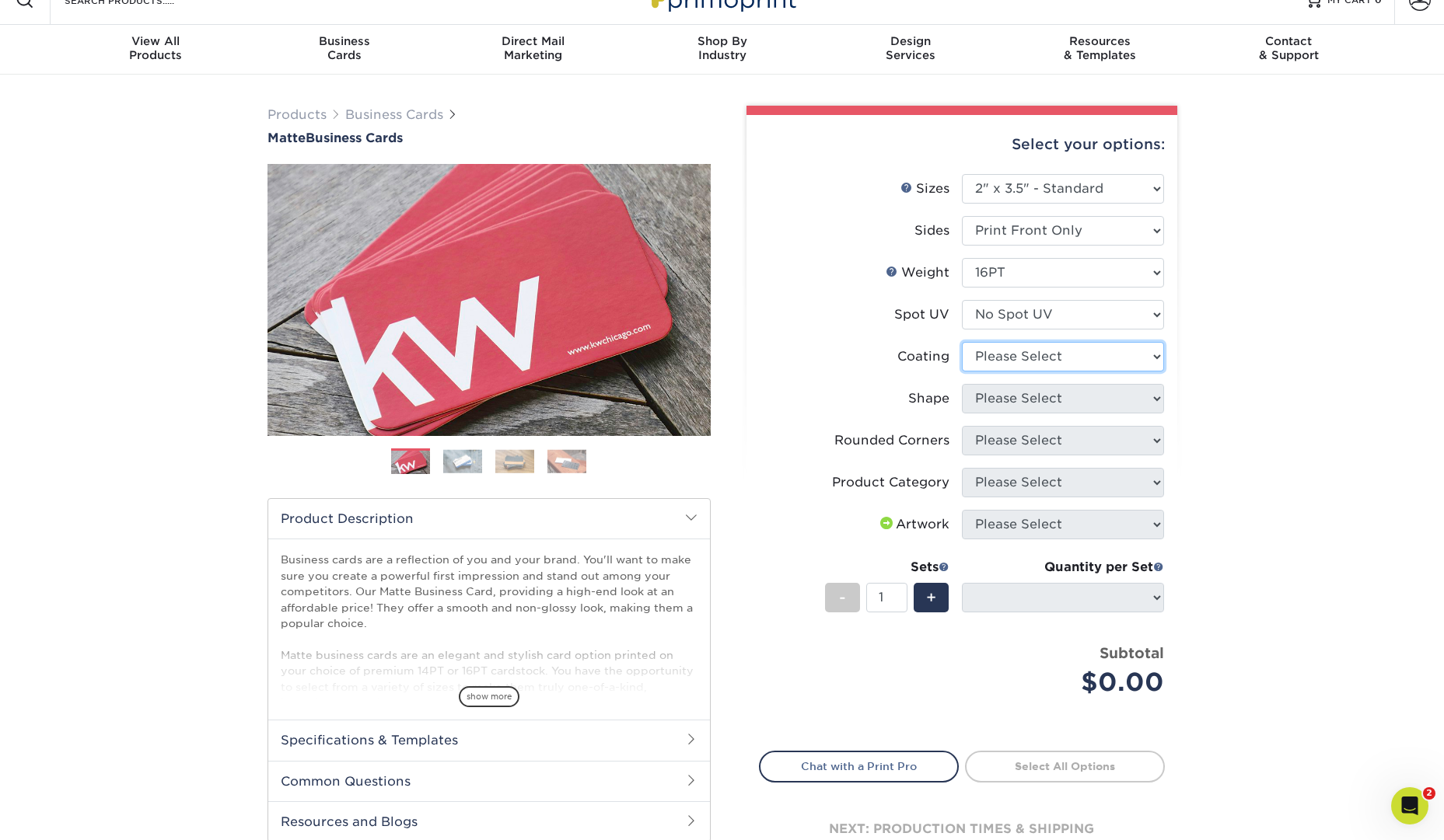
click at [1139, 356] on select at bounding box center [1063, 356] width 202 height 30
select select "121bb7b5-3b4d-429f-bd8d-bbf80e953313"
click at [962, 342] on select at bounding box center [1063, 356] width 202 height 30
select select
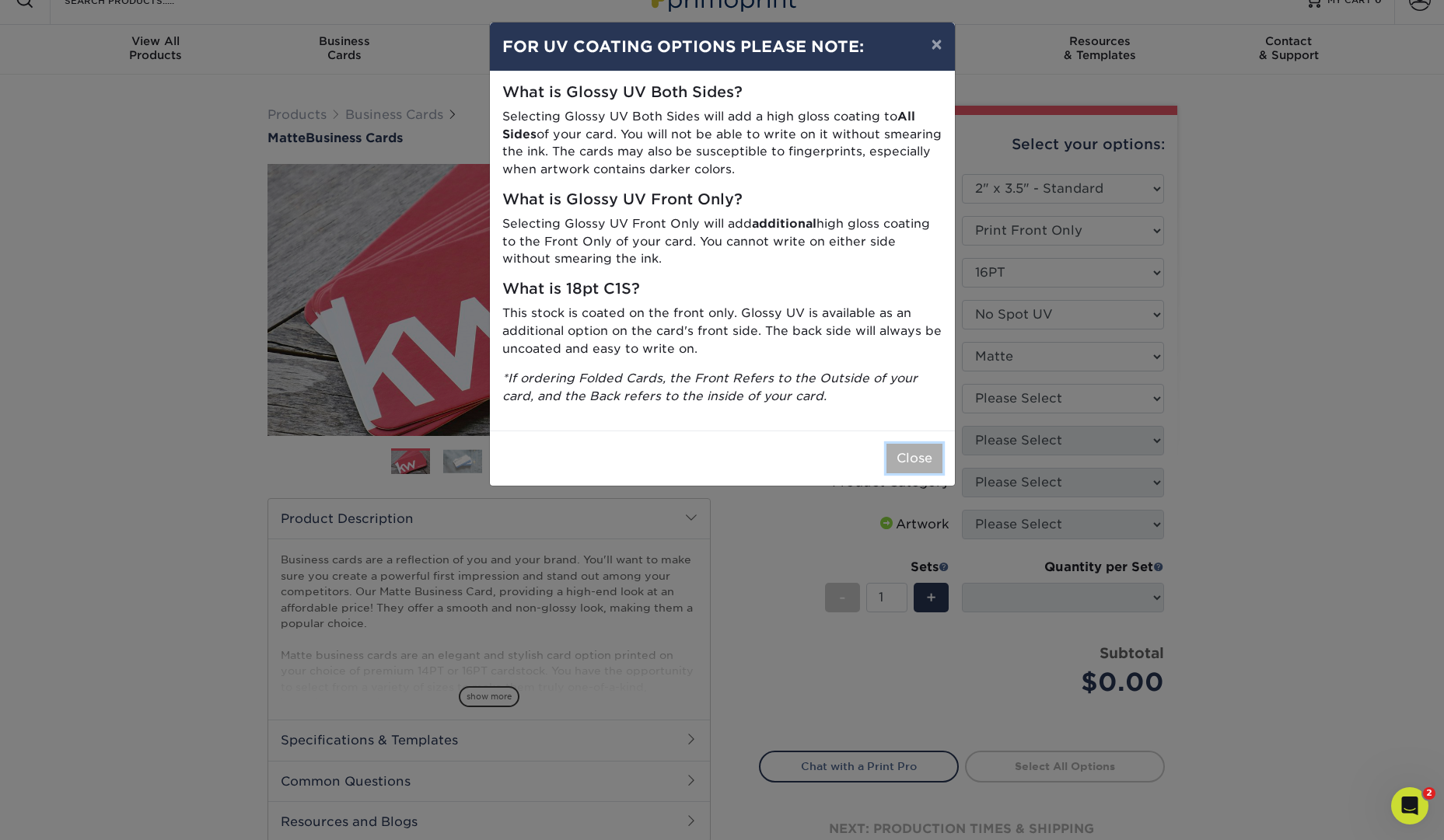
click at [915, 457] on button "Close" at bounding box center [915, 459] width 56 height 30
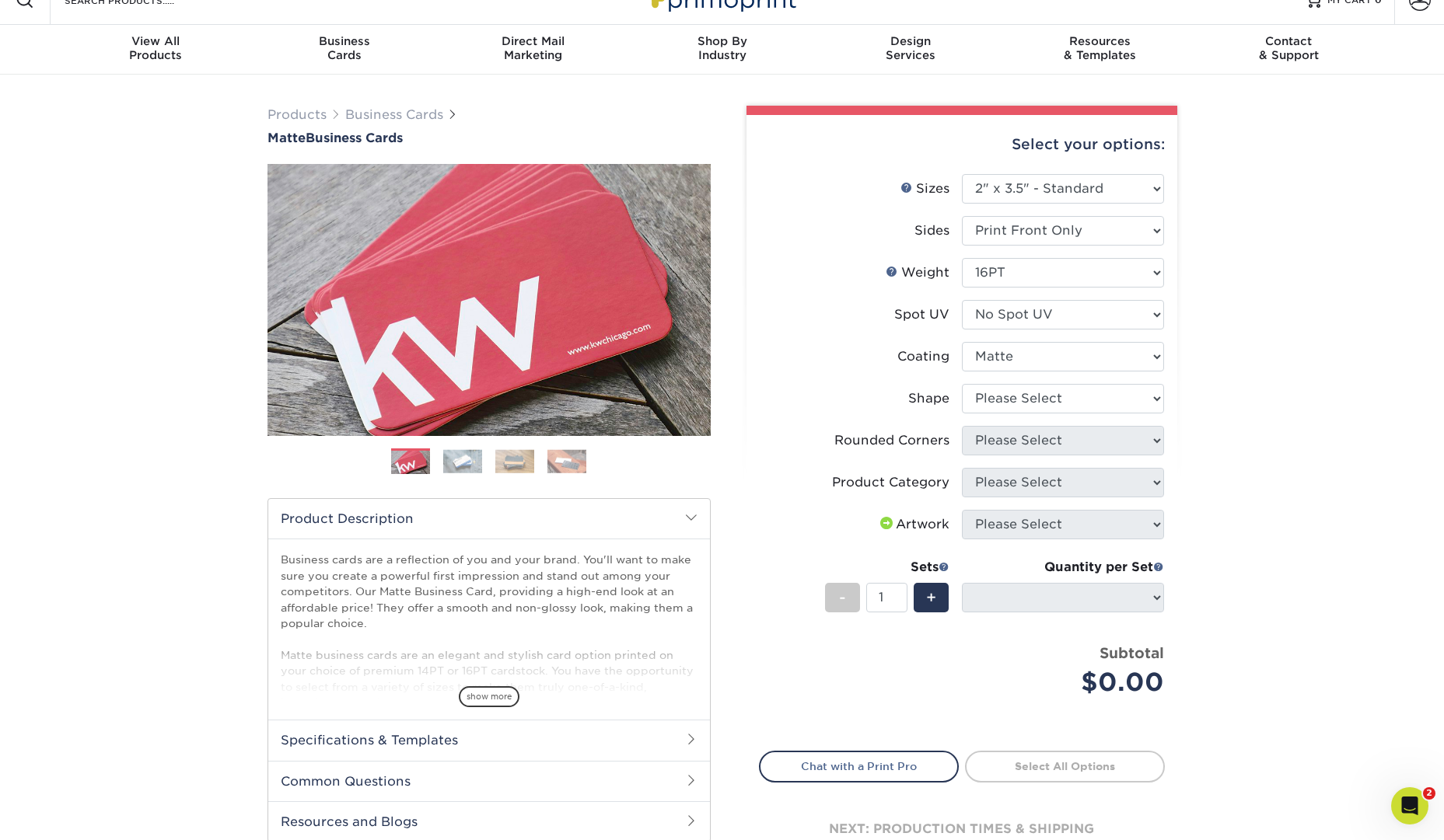
click at [1059, 415] on li "Shape Please Select Standard Oval" at bounding box center [961, 405] width 404 height 42
click at [1063, 407] on select "Please Select Standard Oval" at bounding box center [1063, 399] width 202 height 30
select select "standard"
click at [962, 384] on select "Please Select Standard Oval" at bounding box center [1063, 399] width 202 height 30
select select
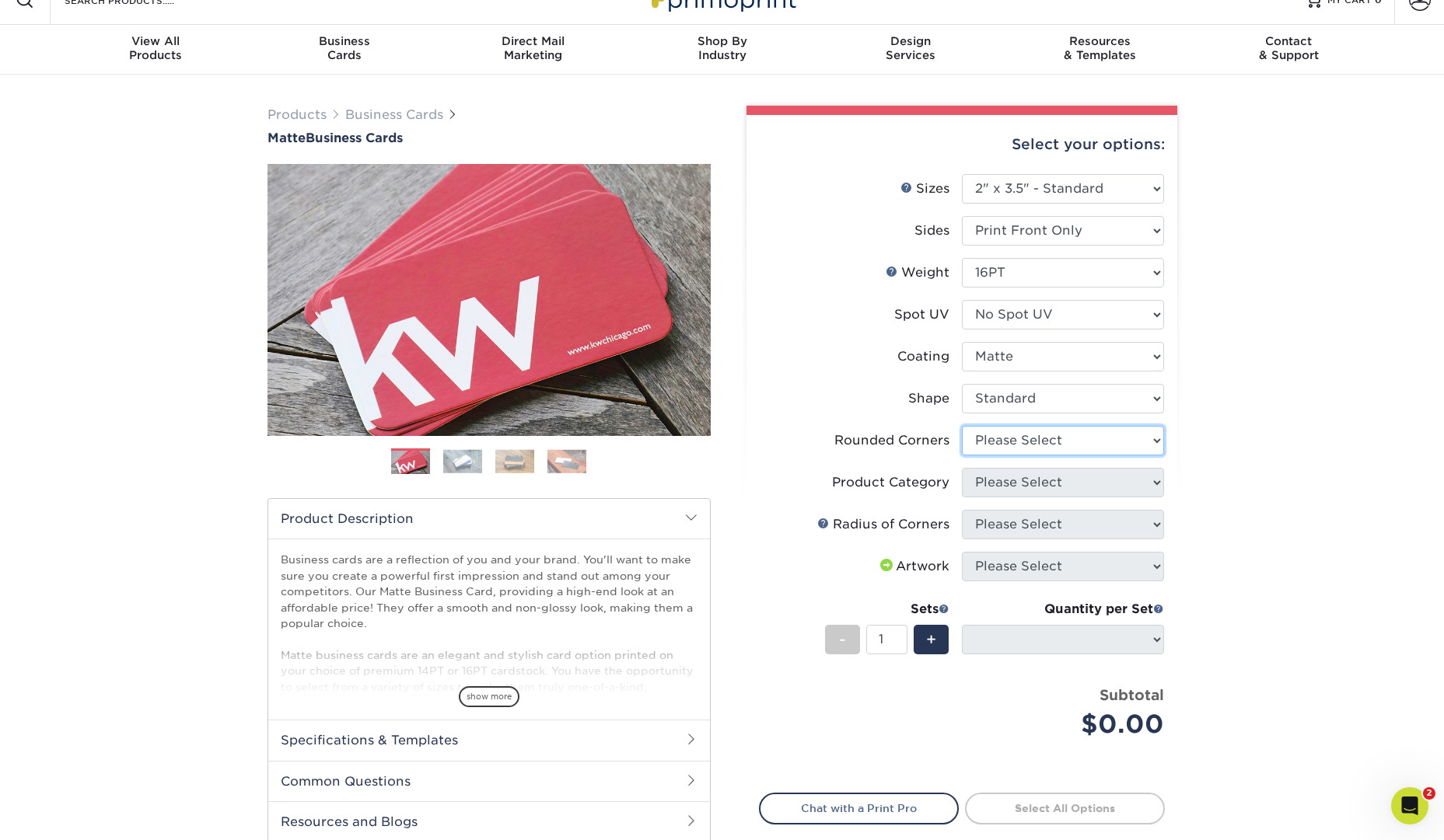
click at [1112, 440] on select "Please Select Yes - Round 2 Corners Yes - Round 4 Corners No" at bounding box center [1063, 441] width 202 height 30
select select "7672df9e-0e0a-464d-8e1f-920c575e4da3"
click at [962, 426] on select "Please Select Yes - Round 2 Corners Yes - Round 4 Corners No" at bounding box center [1063, 441] width 202 height 30
select select "-1"
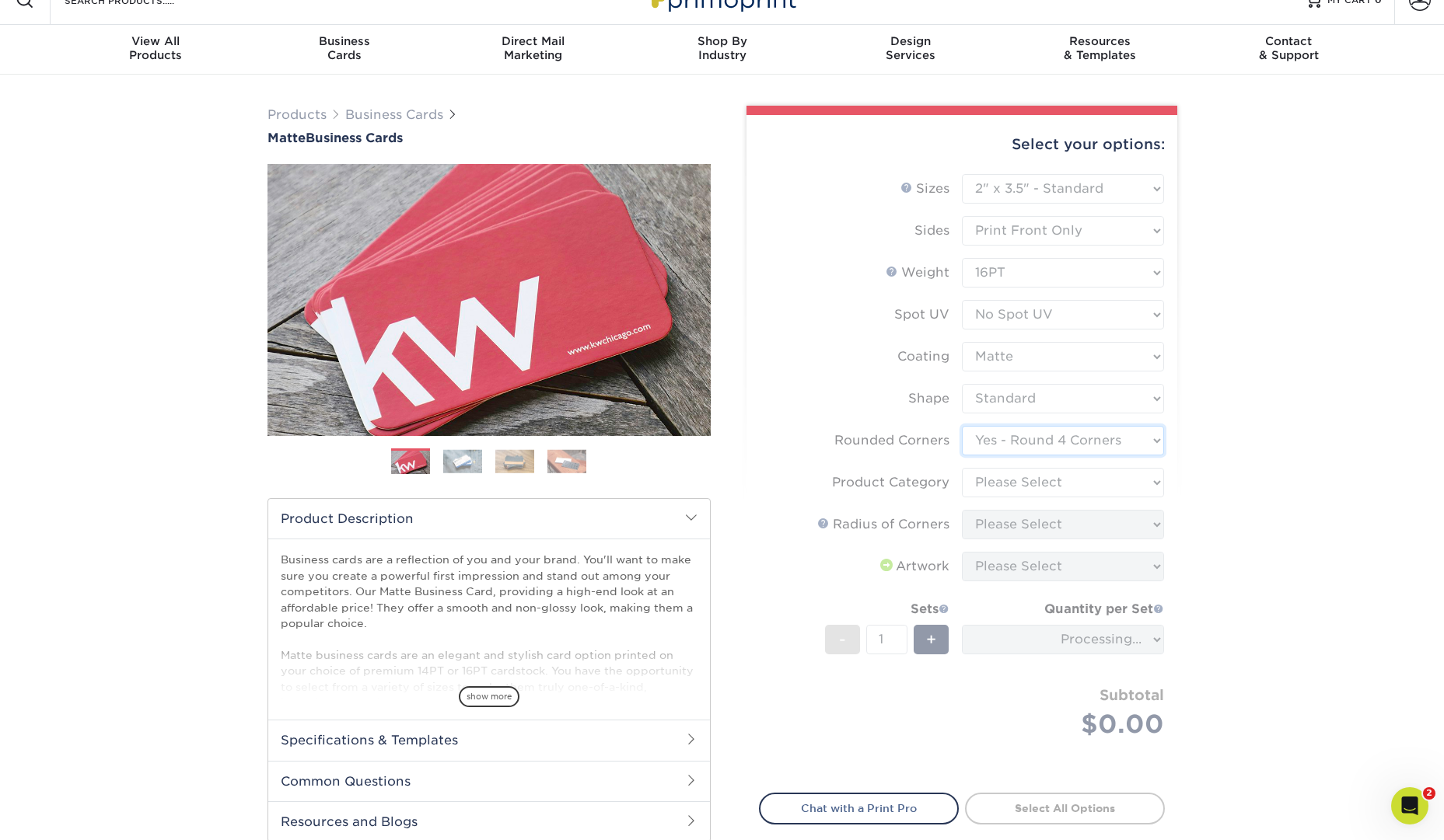
scroll to position [27, 0]
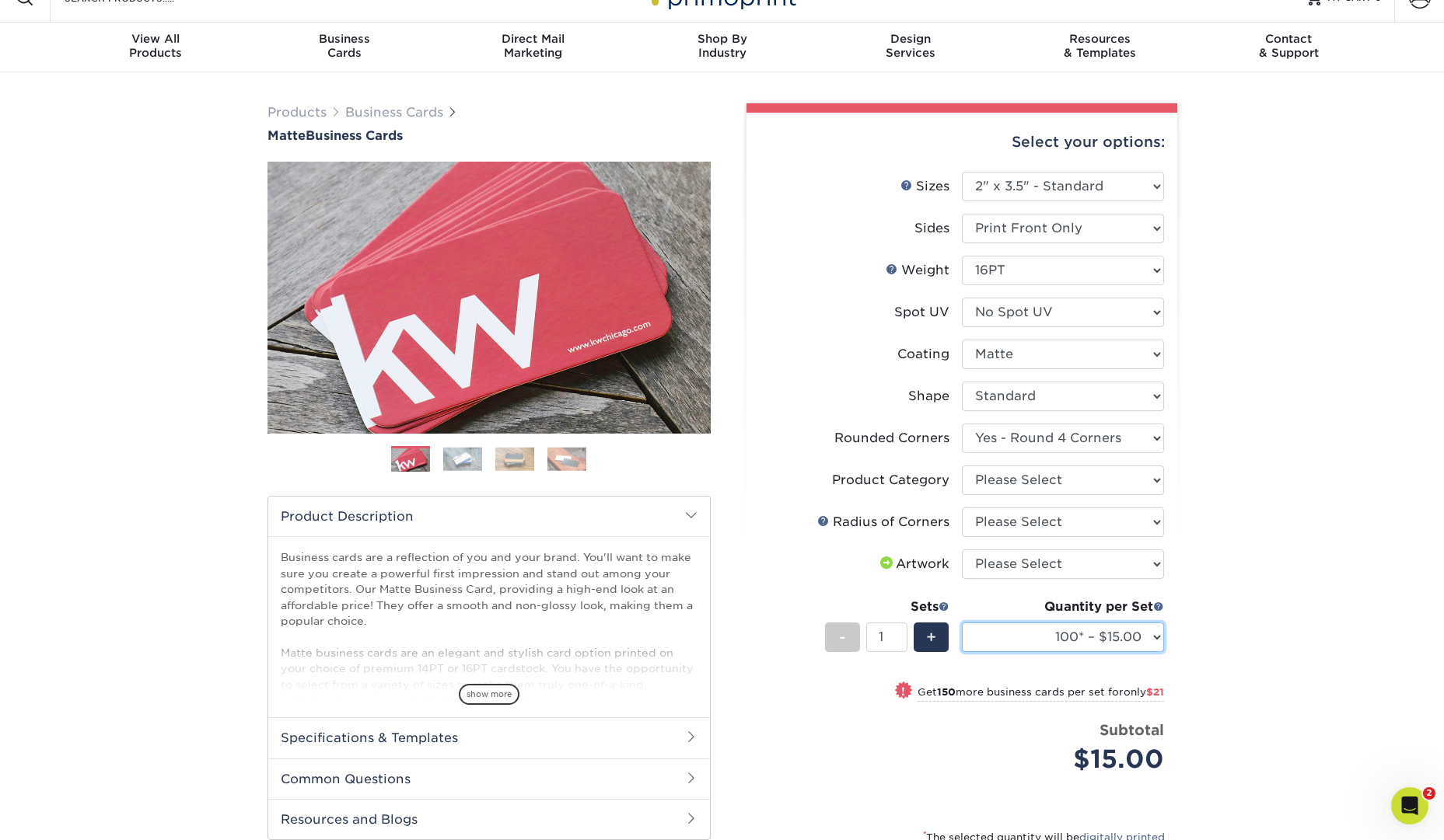
click at [1154, 633] on select "100* – $15.00 250* – $36.00 500 – $72.00 1000 – $89.00 2500 – $154.00 5000 – $2…" at bounding box center [1063, 637] width 202 height 30
click at [1135, 626] on select "100* – $15.00 250* – $36.00 500 – $72.00 1000 – $89.00 2500 – $154.00 5000 – $2…" at bounding box center [1063, 637] width 202 height 30
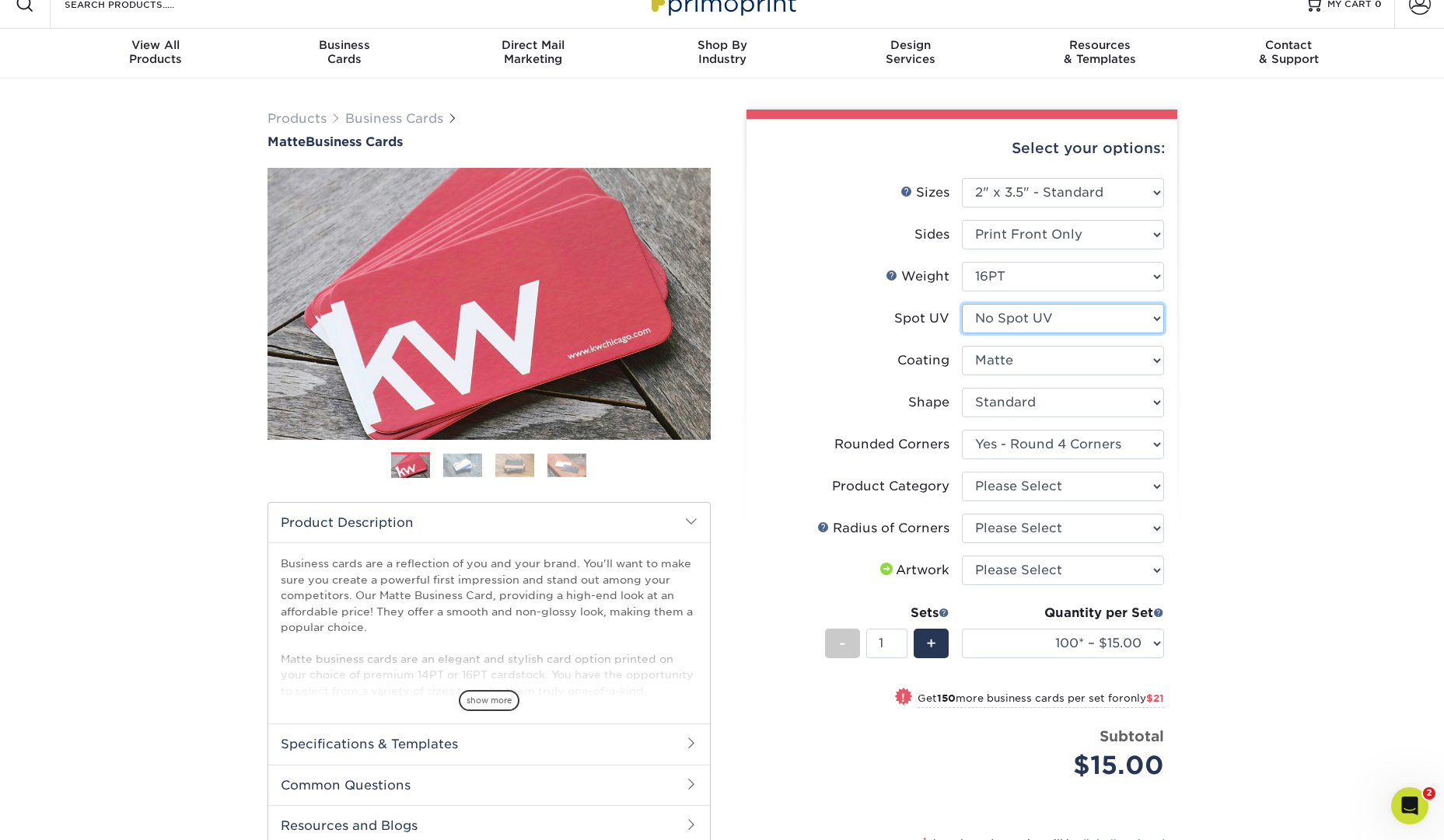
click at [1130, 312] on select "Please Select No Spot UV Front Only" at bounding box center [1063, 318] width 202 height 30
select select "1"
click at [962, 304] on select "Please Select No Spot UV Front Only" at bounding box center [1063, 319] width 202 height 30
select select "-1"
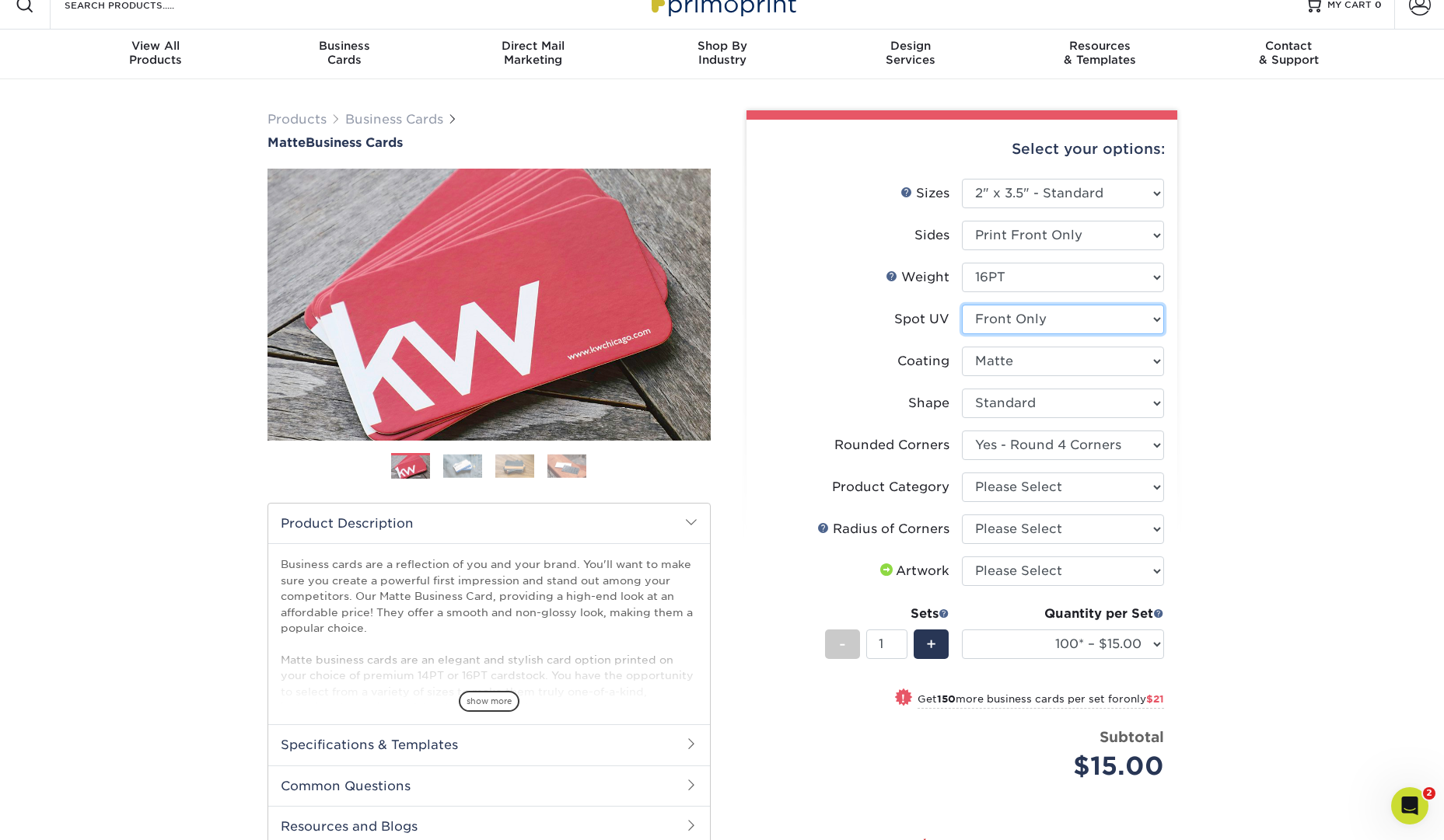
select select
select select "-1"
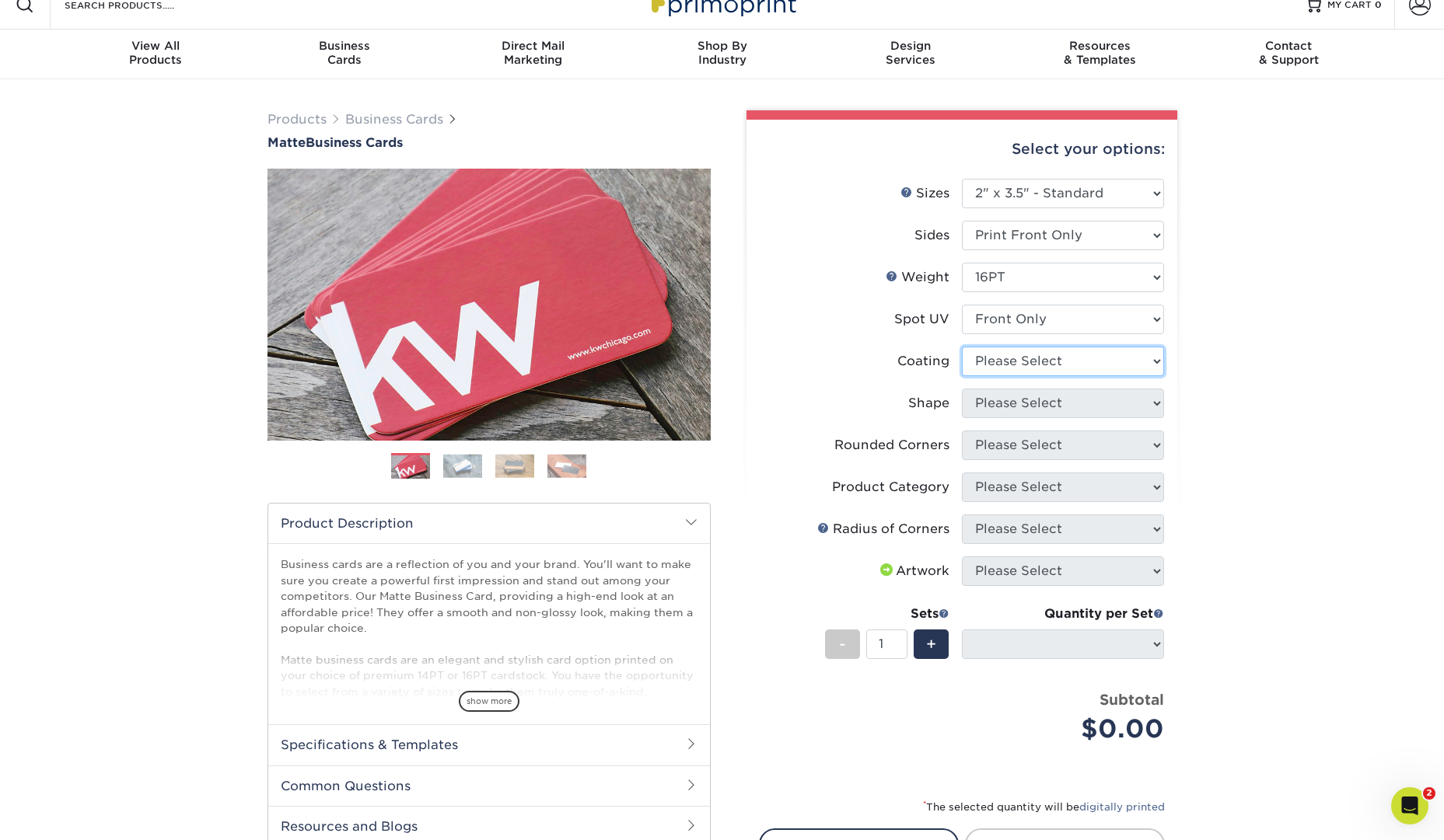
click at [1145, 348] on select at bounding box center [1063, 361] width 202 height 30
select select "121bb7b5-3b4d-429f-bd8d-bbf80e953313"
click at [962, 347] on select at bounding box center [1063, 361] width 202 height 30
select select
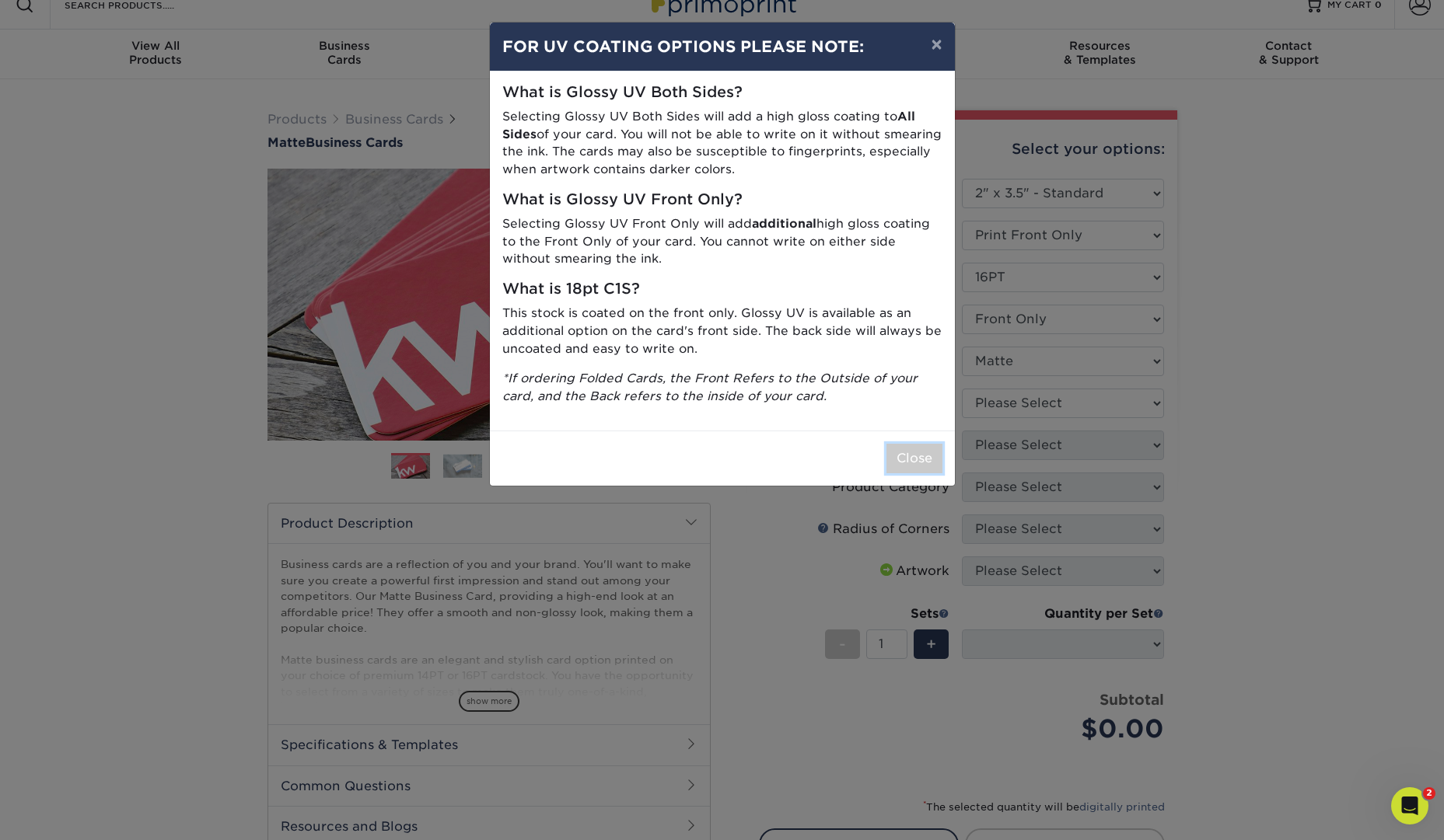
click at [926, 445] on button "Close" at bounding box center [915, 459] width 56 height 30
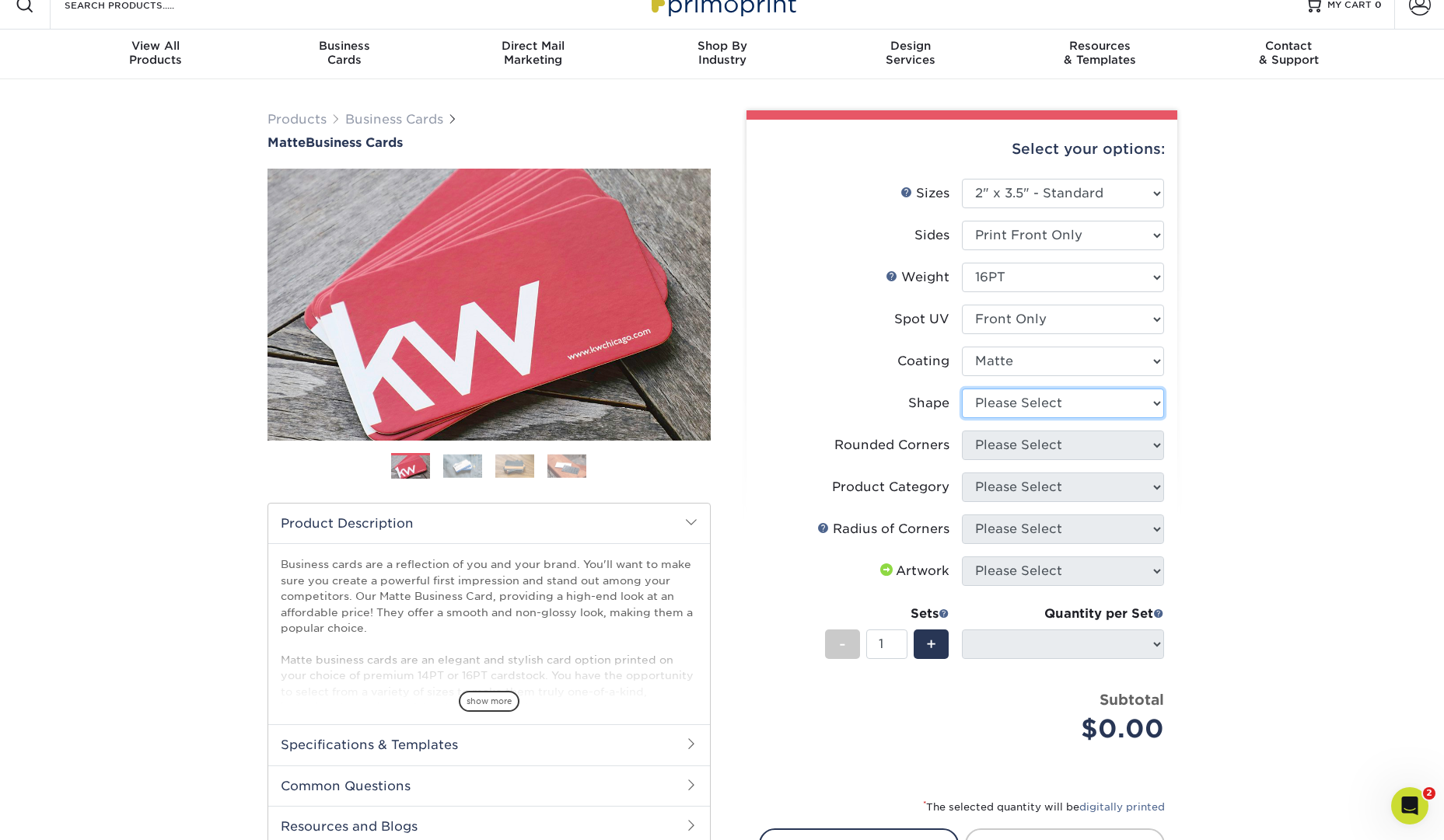
click at [1040, 410] on select "Please Select Standard" at bounding box center [1063, 403] width 202 height 30
select select "standard"
click at [962, 389] on select "Please Select Standard" at bounding box center [1063, 403] width 202 height 30
select select
click at [1051, 445] on select "Please Select Yes - Round 2 Corners Yes - Round 4 Corners No" at bounding box center [1063, 445] width 202 height 30
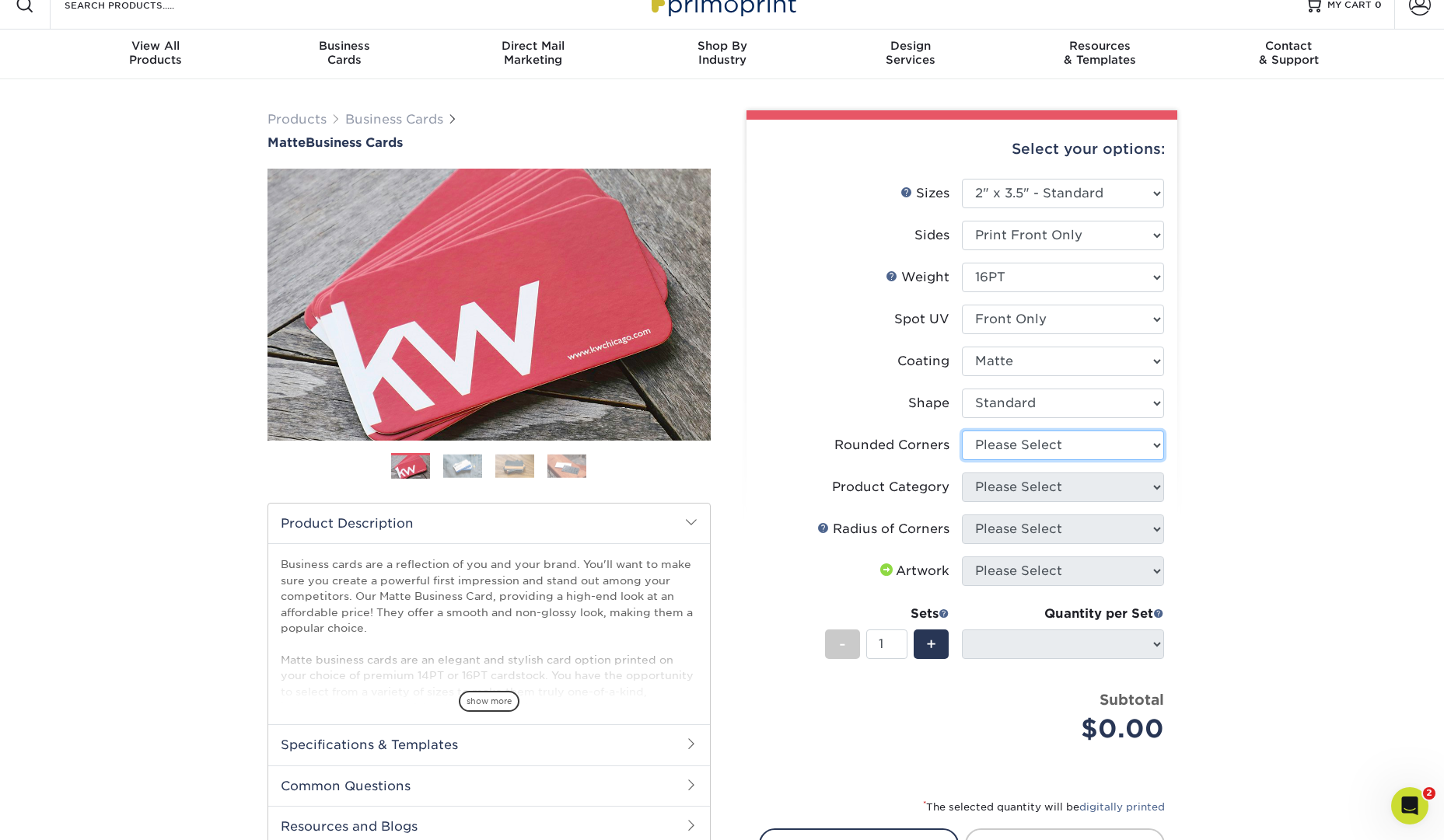
select select "7672df9e-0e0a-464d-8e1f-920c575e4da3"
click at [962, 431] on select "Please Select Yes - Round 2 Corners Yes - Round 4 Corners No" at bounding box center [1063, 445] width 202 height 30
select select "-1"
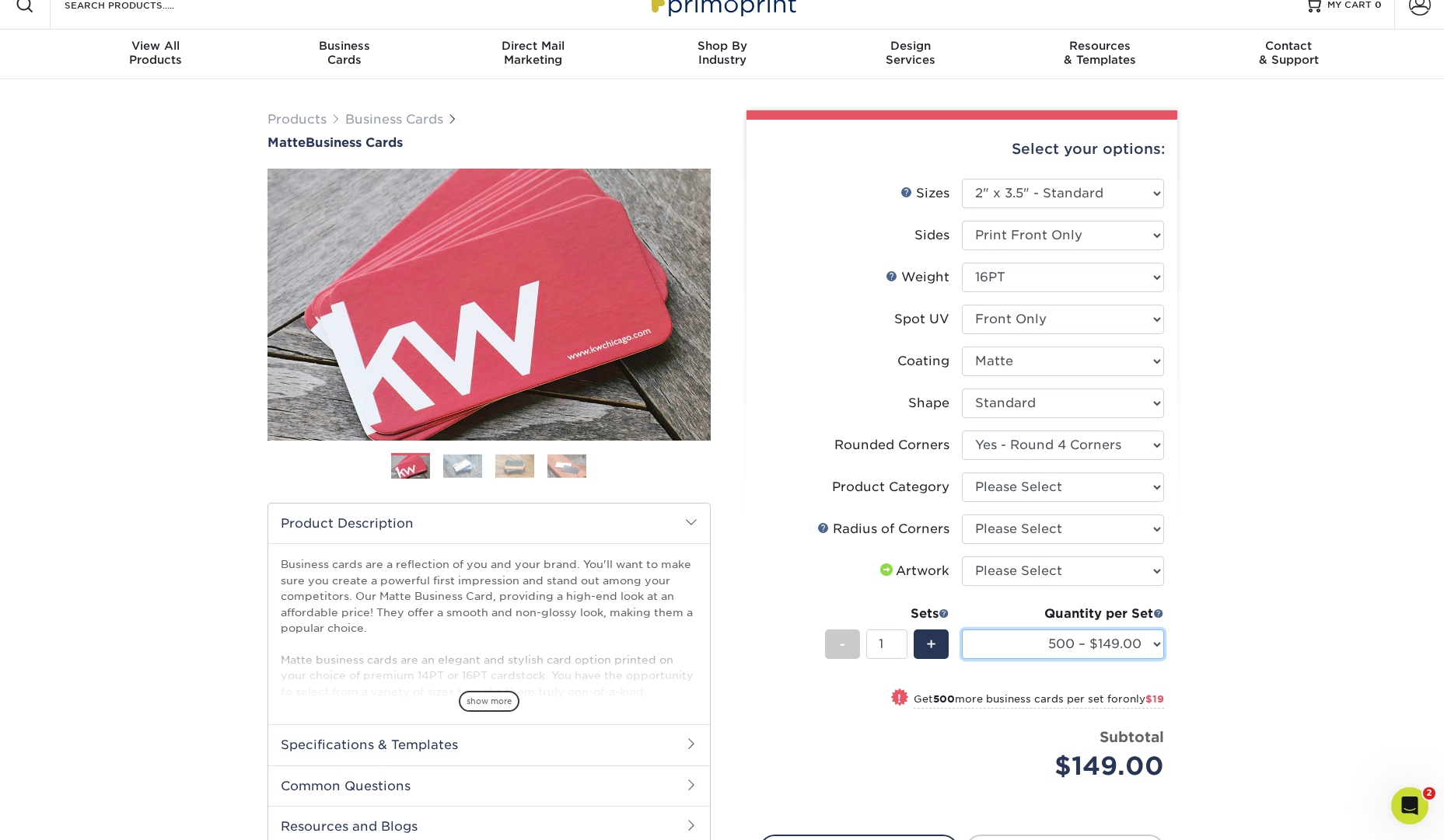
click at [1141, 639] on select "500 – $149.00 1000 – $168.00 2500 – $336.00 5000 – $445.00 10000 – $939.00 1500…" at bounding box center [1063, 644] width 202 height 30
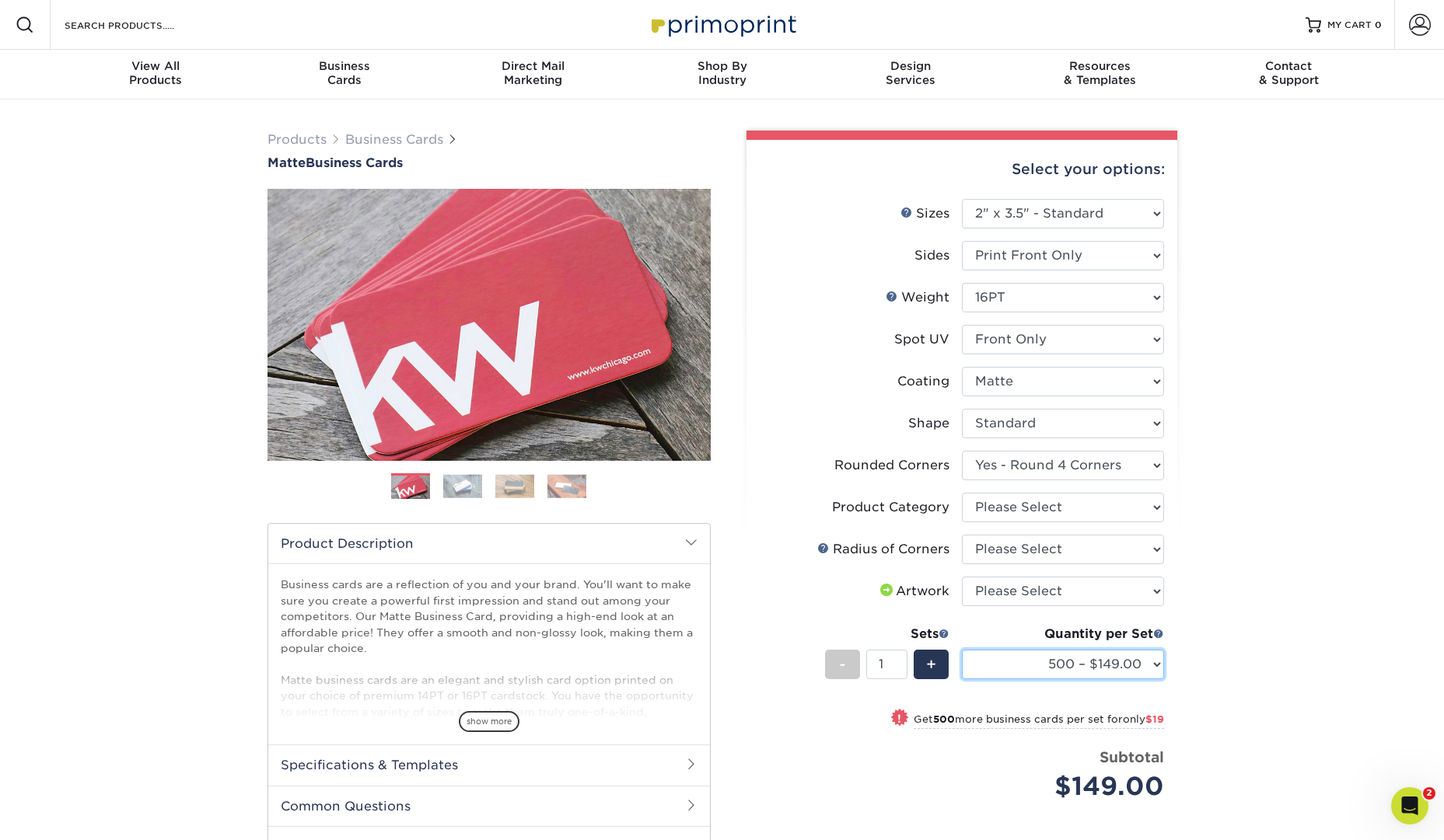
click at [1116, 655] on select "500 – $149.00 1000 – $168.00 2500 – $336.00 5000 – $445.00 10000 – $939.00 1500…" at bounding box center [1063, 664] width 202 height 30
click at [1118, 251] on select "Please Select Print Both Sides Print Front Only" at bounding box center [1063, 255] width 202 height 30
select select "13abbda7-1d64-4f25-8bb2-c179b224825d"
click at [962, 241] on select "Please Select Print Both Sides Print Front Only" at bounding box center [1063, 255] width 202 height 30
select select "-1"
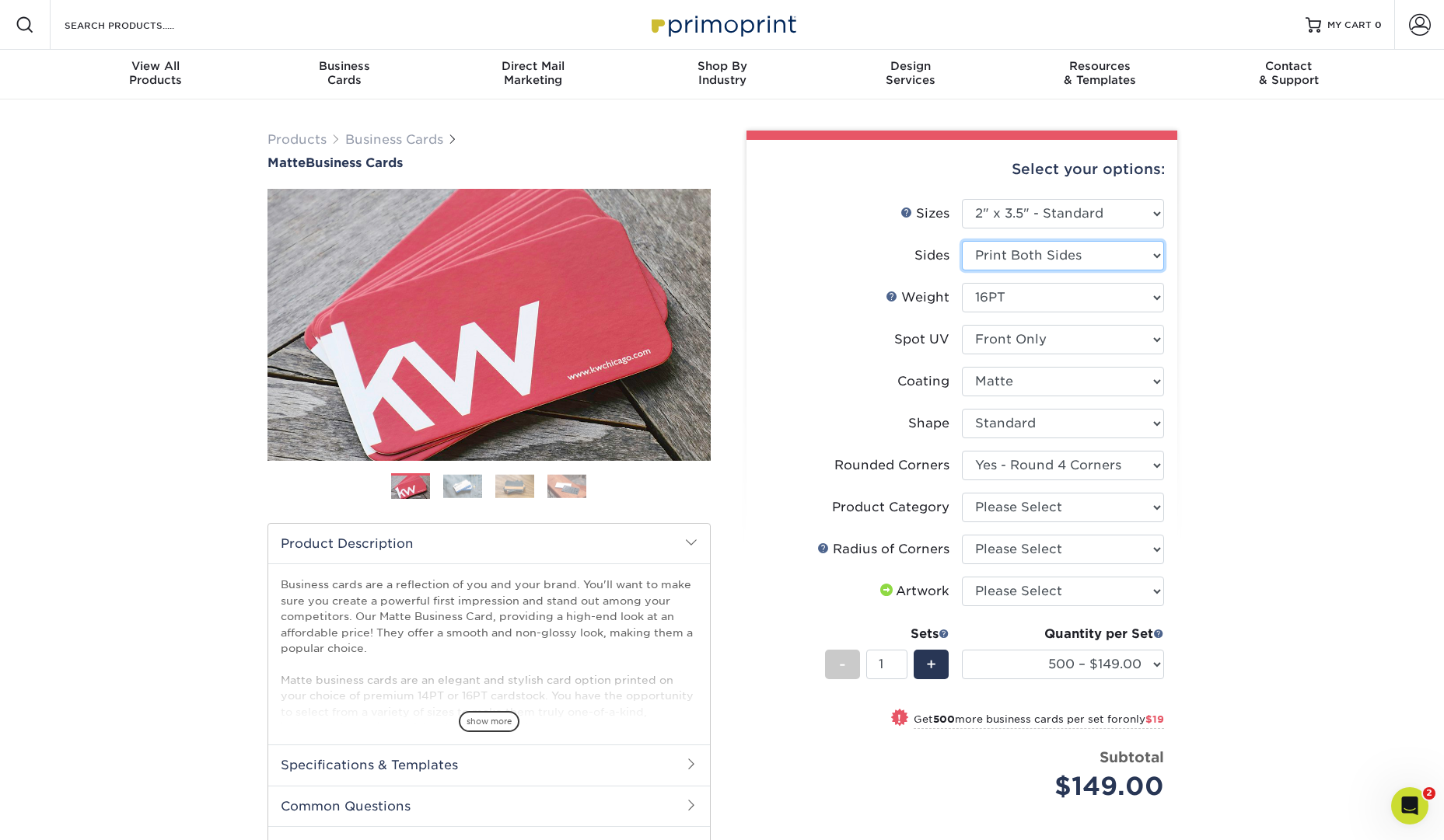
select select
select select "-1"
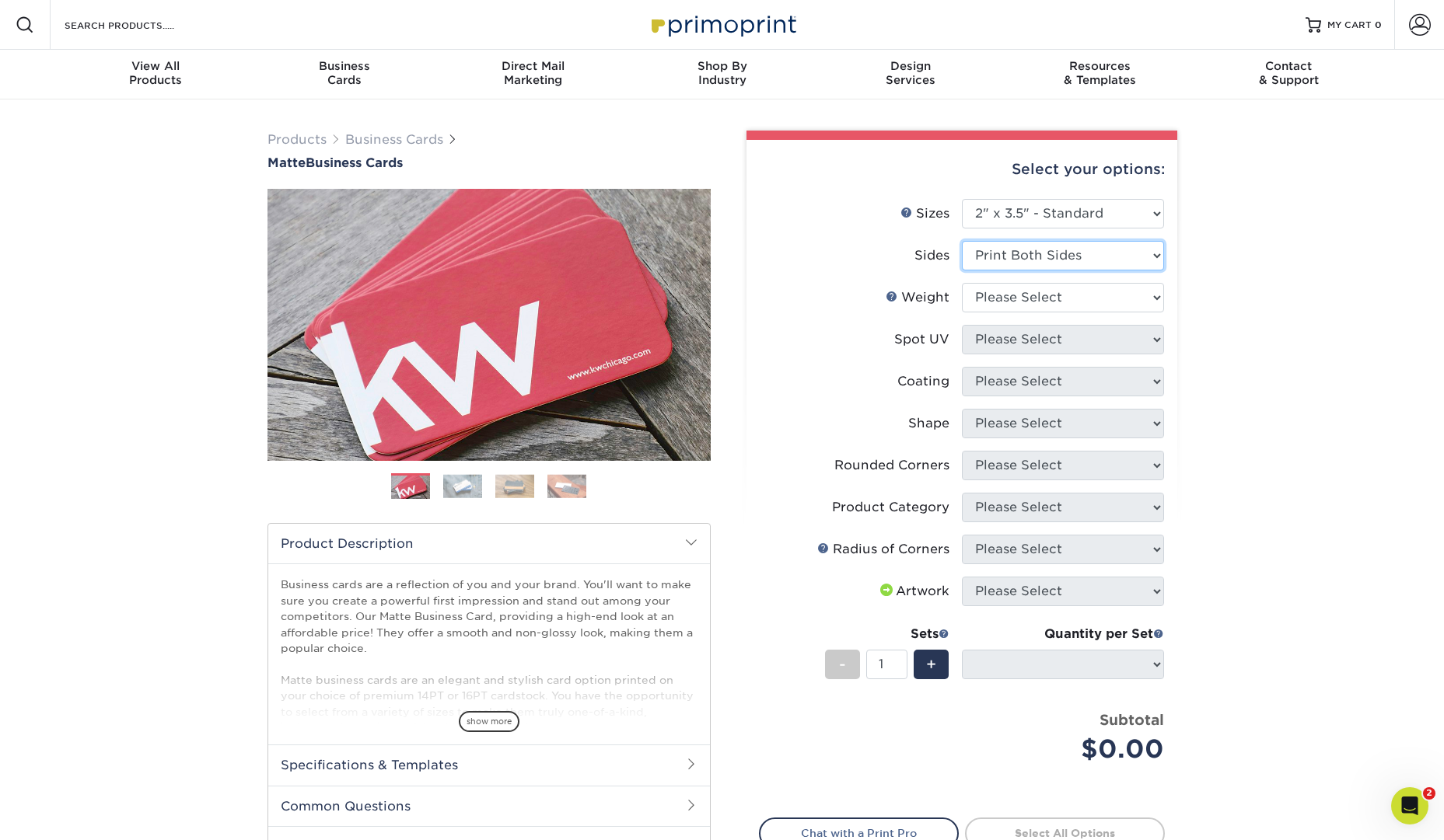
scroll to position [3, 0]
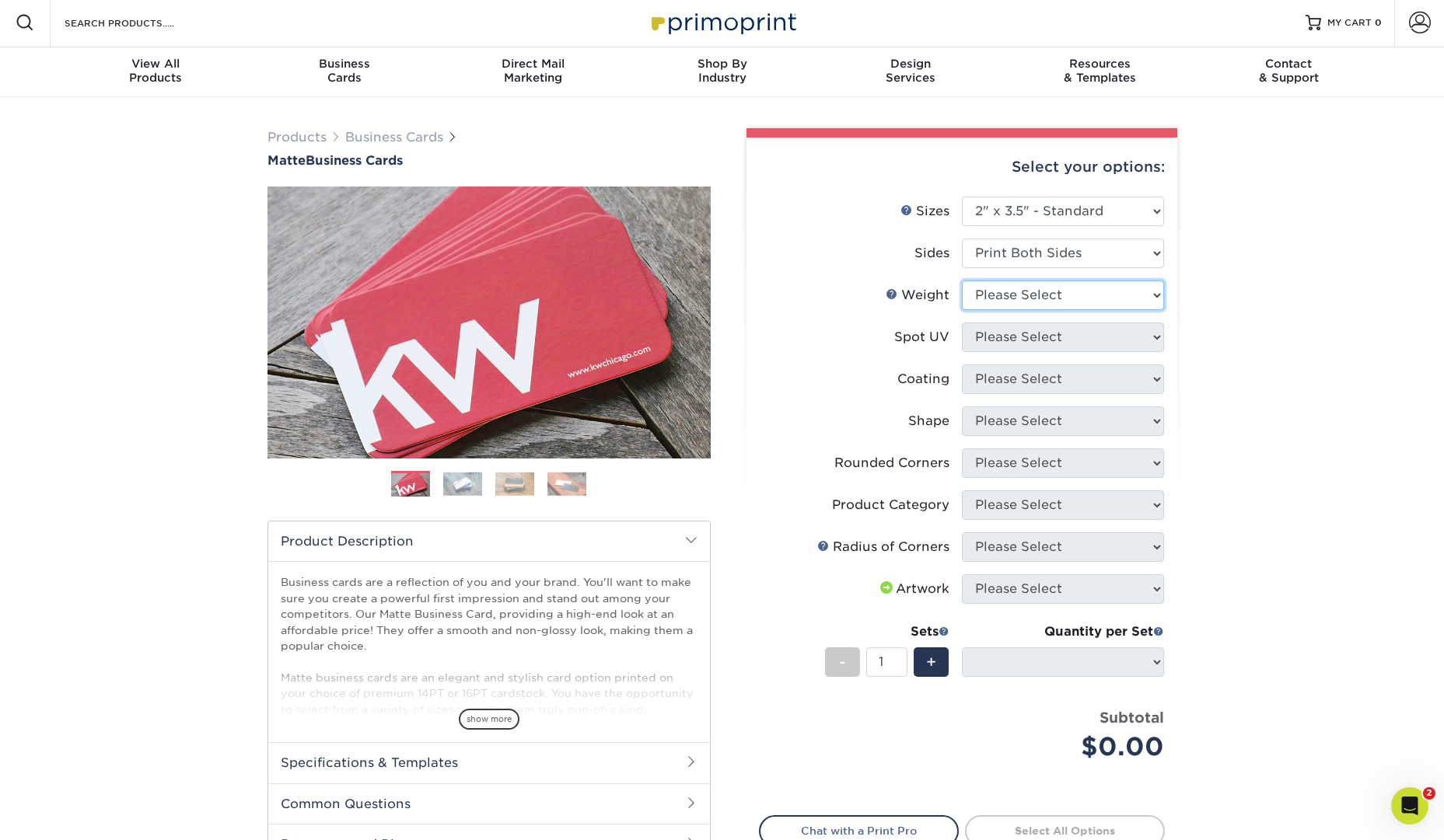
click at [1118, 296] on select "Please Select 16PT 14PT" at bounding box center [1063, 295] width 202 height 30
select select "16PT"
click at [962, 280] on select "Please Select 16PT 14PT" at bounding box center [1063, 295] width 202 height 30
select select
click at [1089, 333] on select "Please Select No Spot UV Front and Back (Both Sides) Front Only Back Only" at bounding box center [1063, 337] width 202 height 30
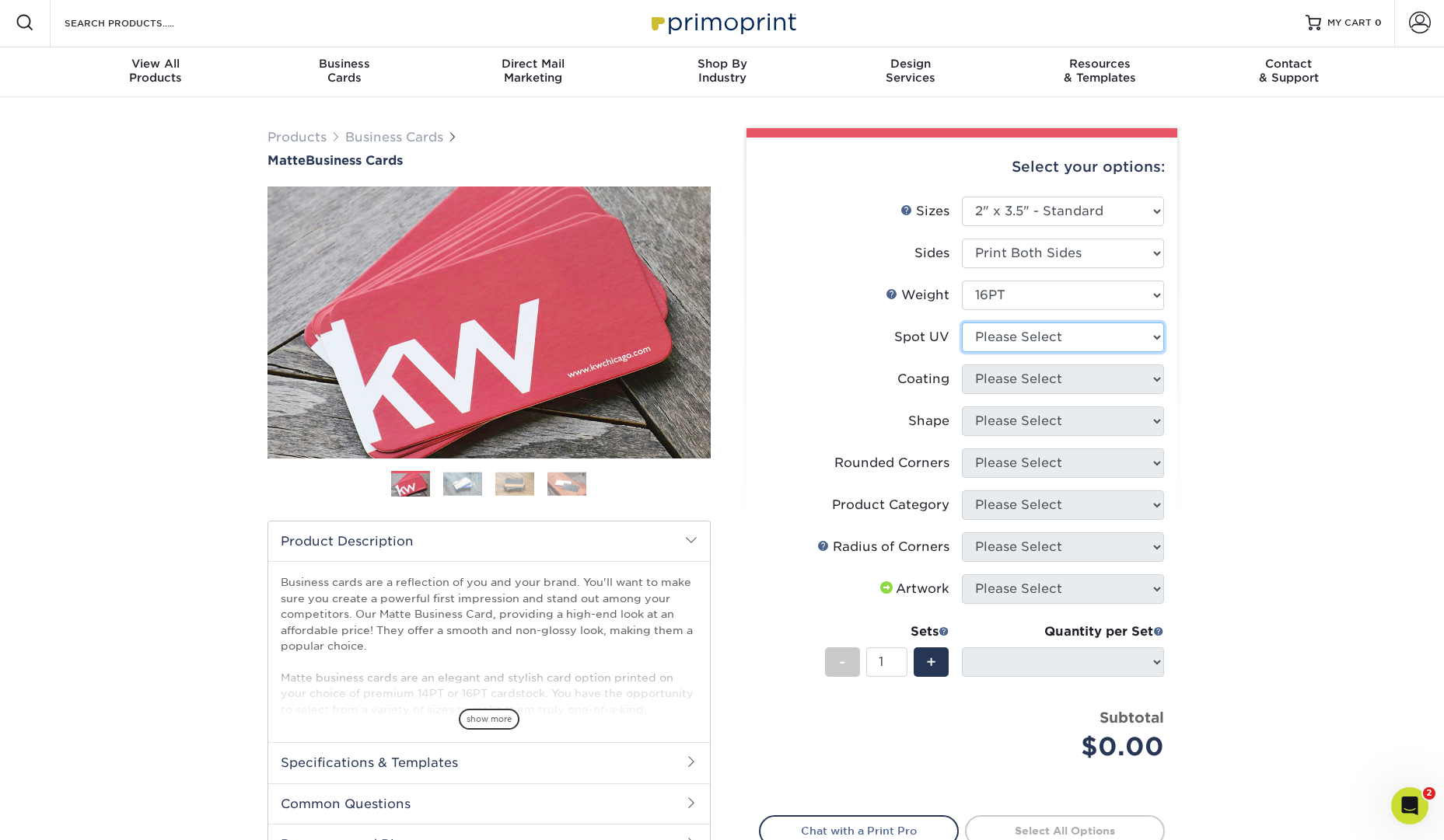
select select "3"
click at [962, 322] on select "Please Select No Spot UV Front and Back (Both Sides) Front Only Back Only" at bounding box center [1063, 337] width 202 height 30
select select
click at [1098, 381] on select at bounding box center [1063, 379] width 202 height 30
select select "121bb7b5-3b4d-429f-bd8d-bbf80e953313"
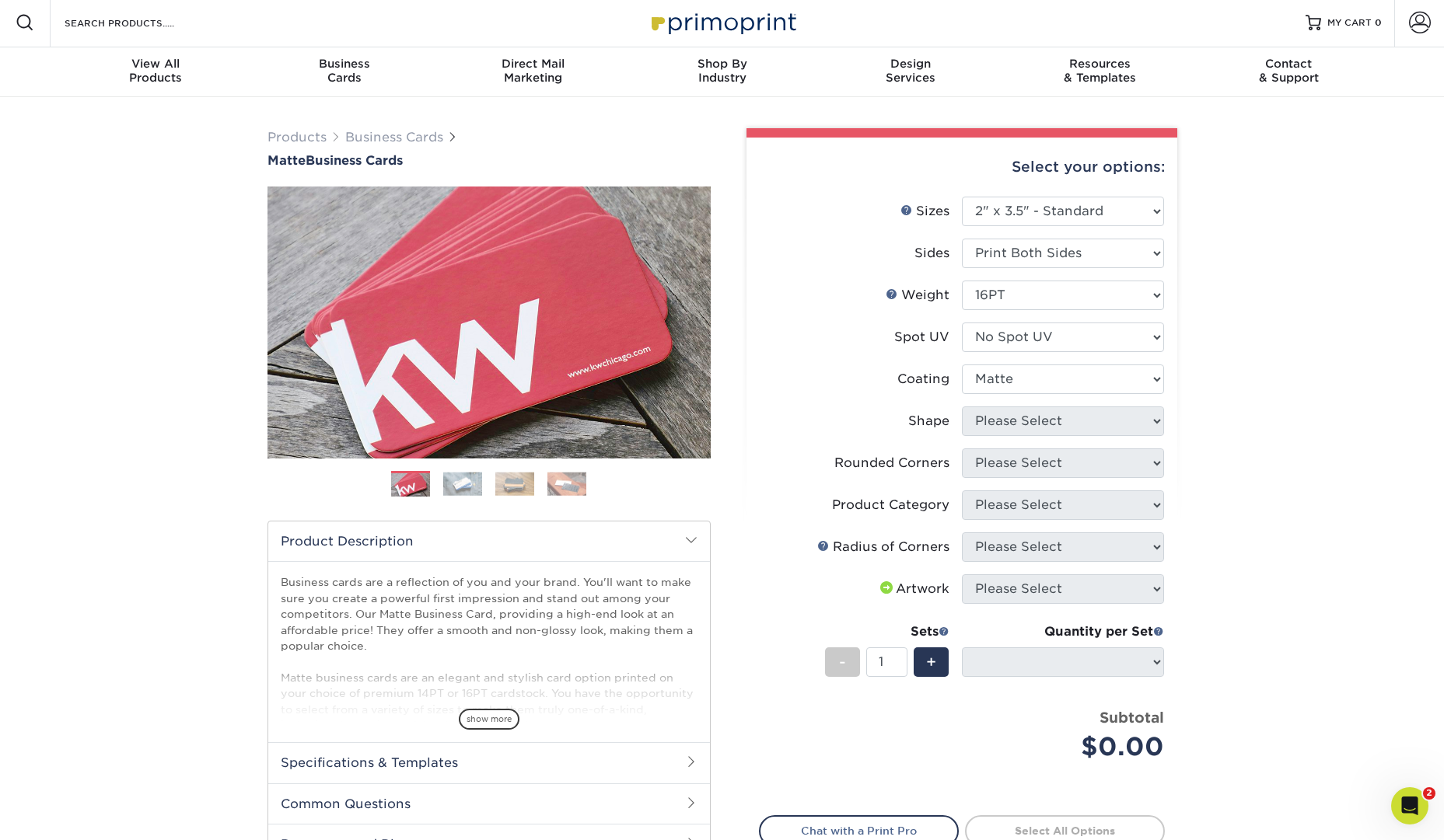
click at [962, 364] on select at bounding box center [1063, 379] width 202 height 30
select select
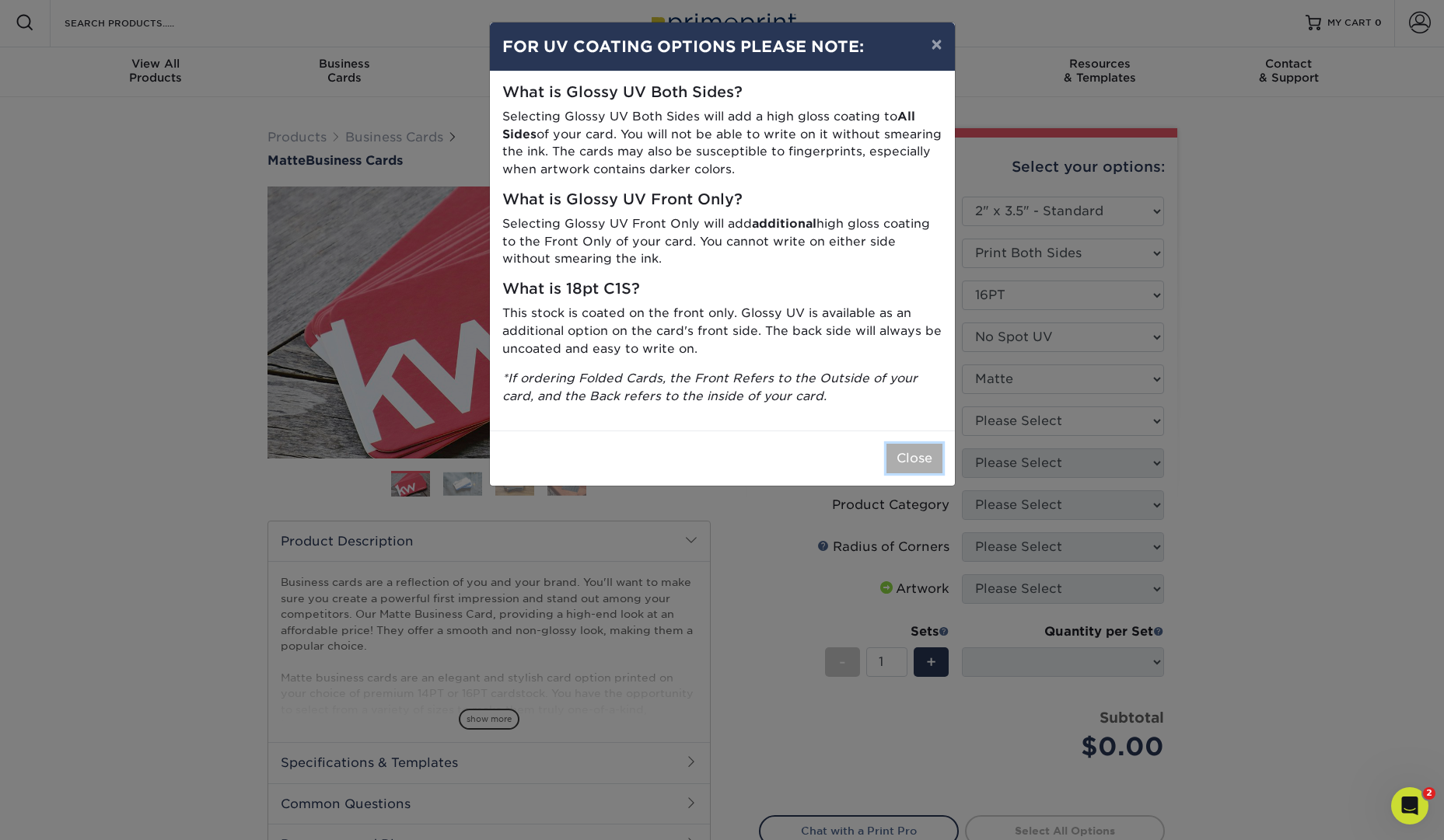
click at [924, 449] on button "Close" at bounding box center [915, 459] width 56 height 30
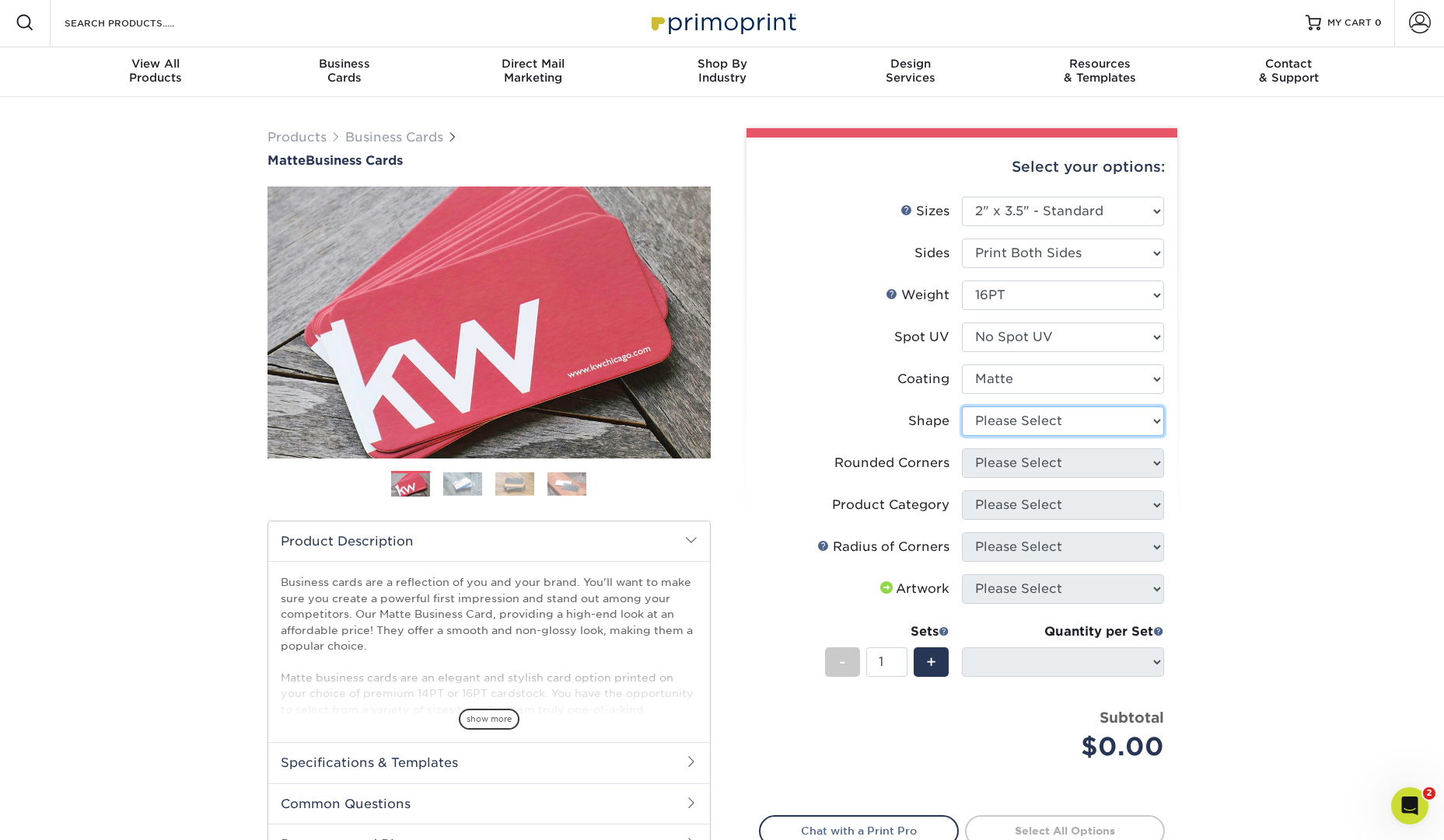
click at [1092, 427] on select "Please Select Standard Oval" at bounding box center [1063, 421] width 202 height 30
select select "standard"
click at [962, 407] on select "Please Select Standard Oval" at bounding box center [1063, 421] width 202 height 30
select select
click at [1104, 466] on select "Please Select Yes - Round 2 Corners Yes - Round 4 Corners No" at bounding box center [1063, 463] width 202 height 30
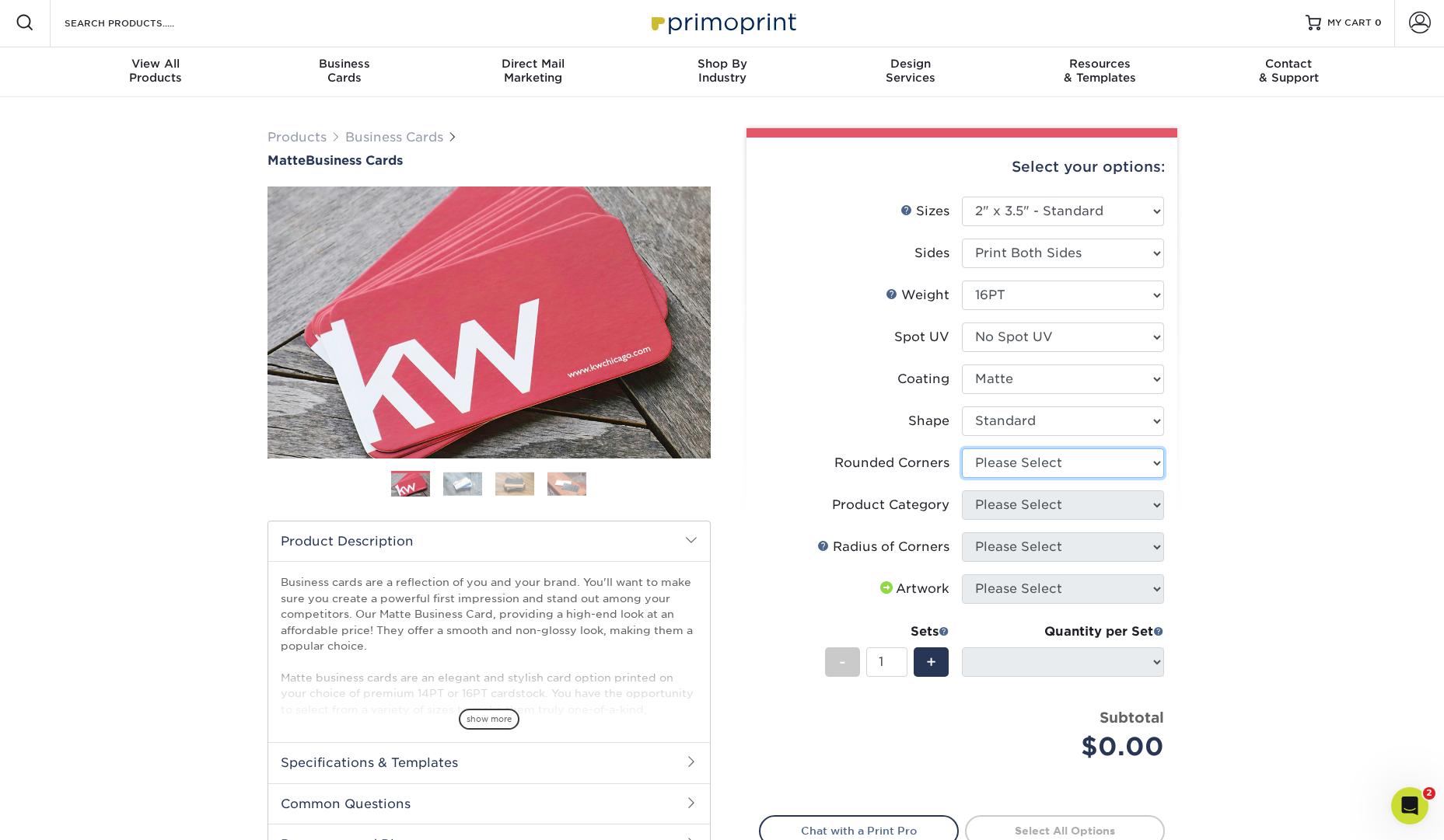
select select "0"
click at [962, 449] on select "Please Select Yes - Round 2 Corners Yes - Round 4 Corners No" at bounding box center [1063, 463] width 202 height 30
select select "-1"
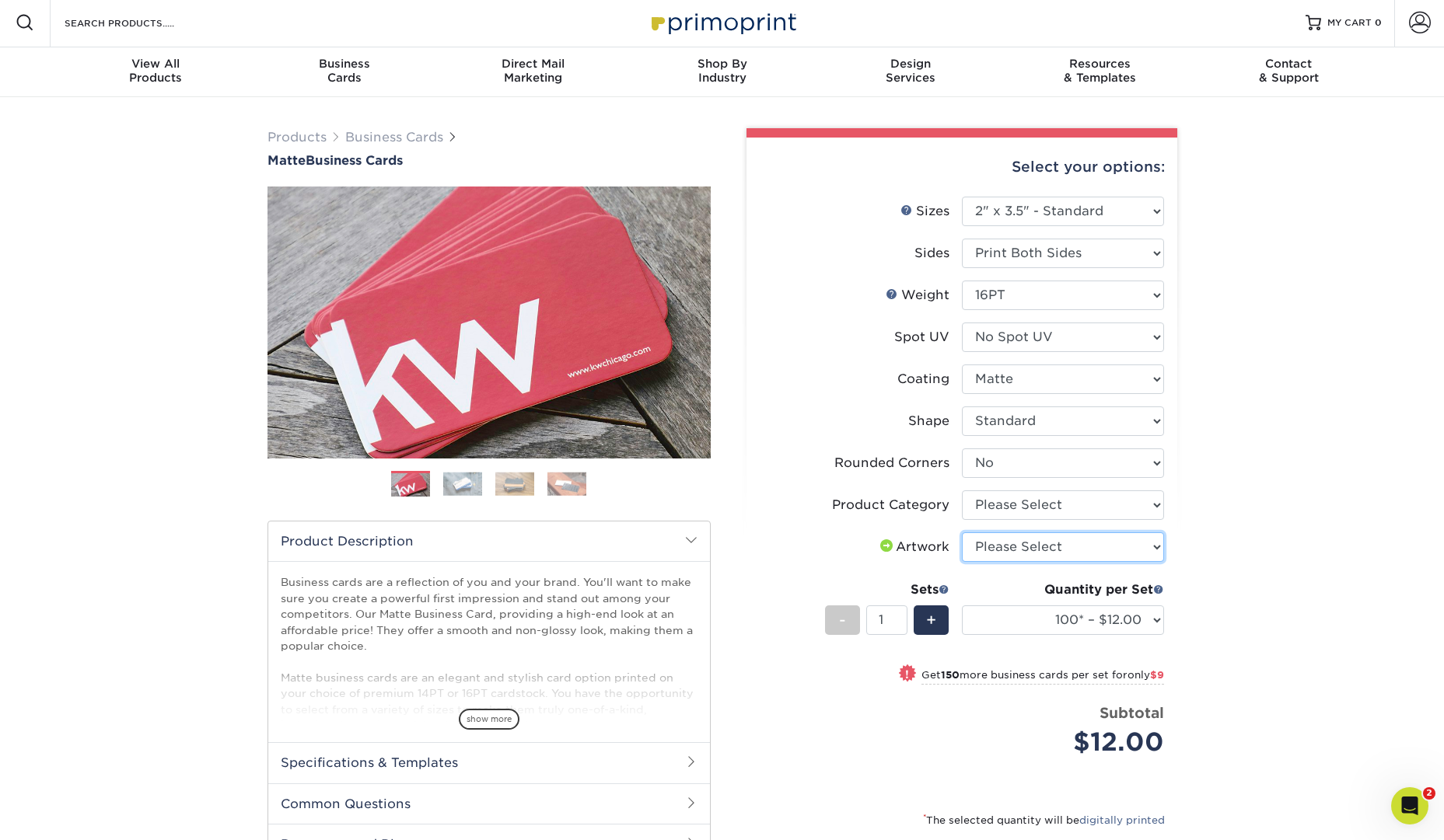
click at [1141, 544] on select "Please Select I will upload files I need a design - $100" at bounding box center [1063, 547] width 202 height 30
click at [1145, 616] on select "100* – $12.00 250* – $21.00 500 – $42.00 1000 – $53.00 (free shipping*) 2500 – …" at bounding box center [1063, 620] width 202 height 30
click at [1156, 636] on div "Quantity per Set 100* – $12.00 250* – $21.00 500 – $42.00 1000 – $53.00 (free s…" at bounding box center [1063, 617] width 202 height 73
click at [1158, 628] on select "100* – $12.00 250* – $21.00 500 – $42.00 1000 – $53.00 (free shipping*) 2500 – …" at bounding box center [1063, 620] width 202 height 30
click at [996, 634] on select "100* – $12.00 250* – $21.00 500 – $42.00 1000 – $53.00 (free shipping*) 2500 – …" at bounding box center [1063, 620] width 202 height 30
